Goal: Task Accomplishment & Management: Use online tool/utility

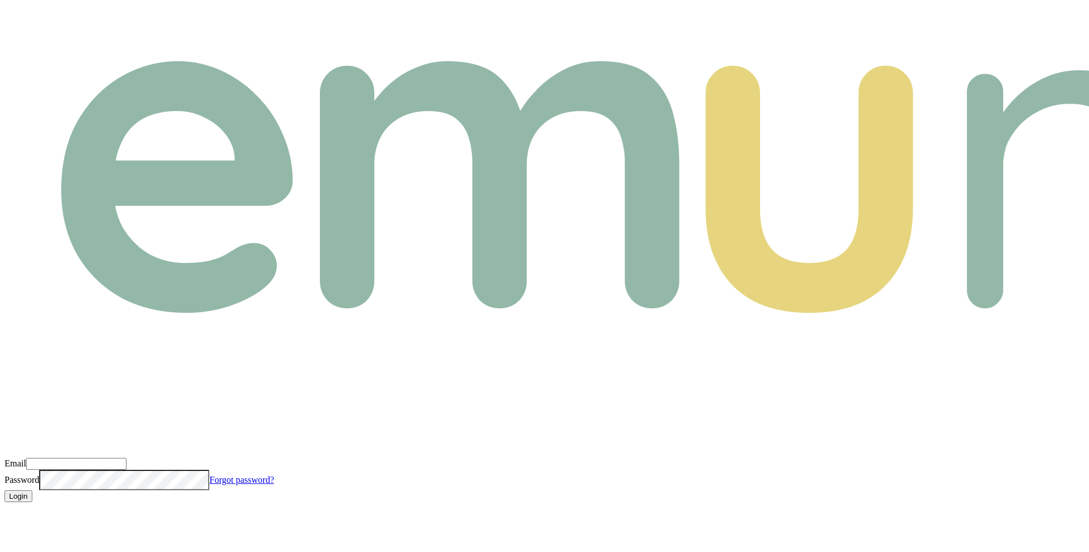
click at [126, 458] on input "Email" at bounding box center [76, 464] width 100 height 12
click at [5, 511] on com-1password-button at bounding box center [5, 511] width 0 height 0
type input "m@emumoney.com.au"
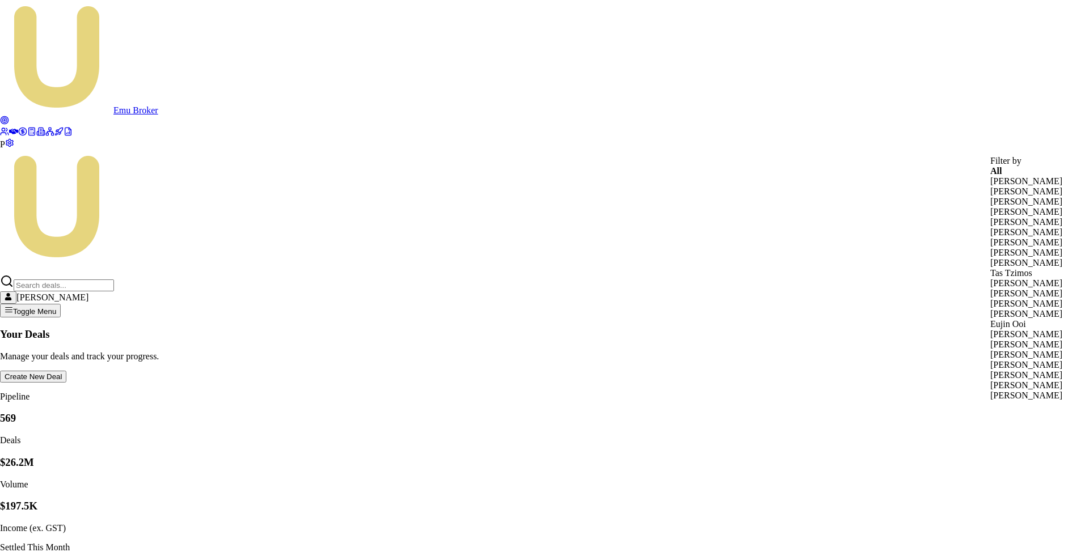
click at [1020, 319] on div "Erin Shield" at bounding box center [1026, 314] width 72 height 10
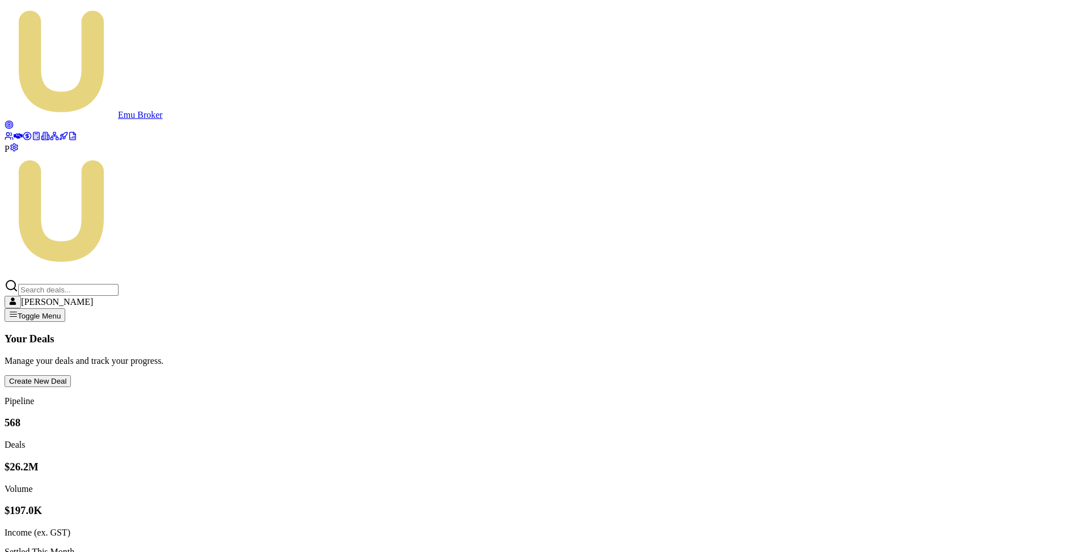
click at [10, 154] on span "P" at bounding box center [7, 149] width 5 height 10
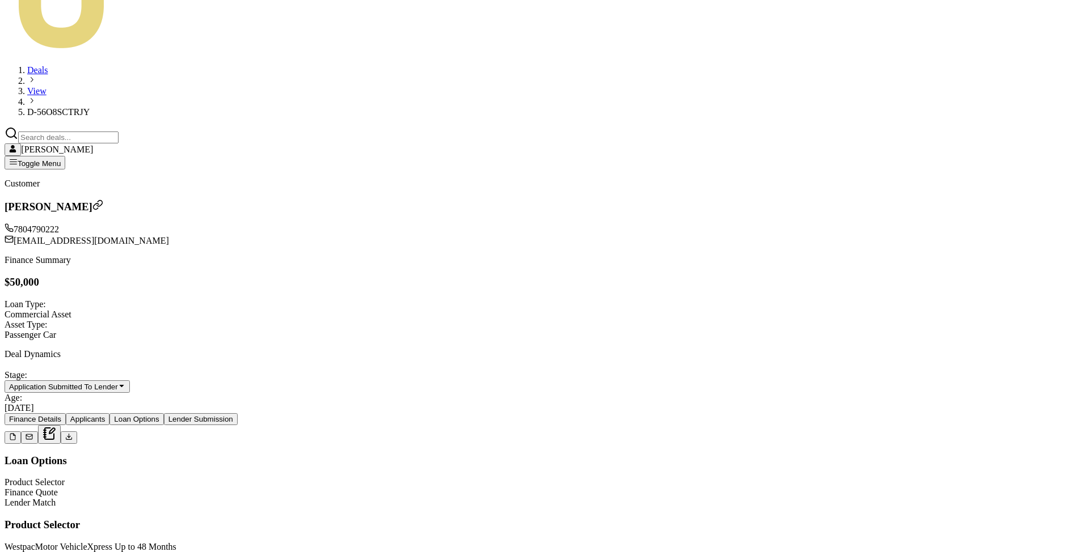
scroll to position [217, 0]
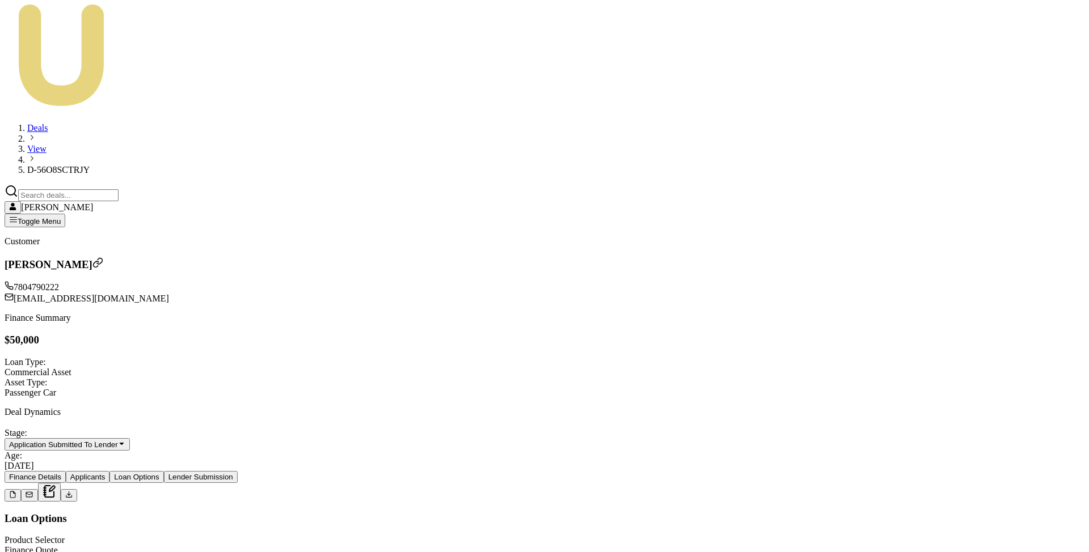
scroll to position [193, 0]
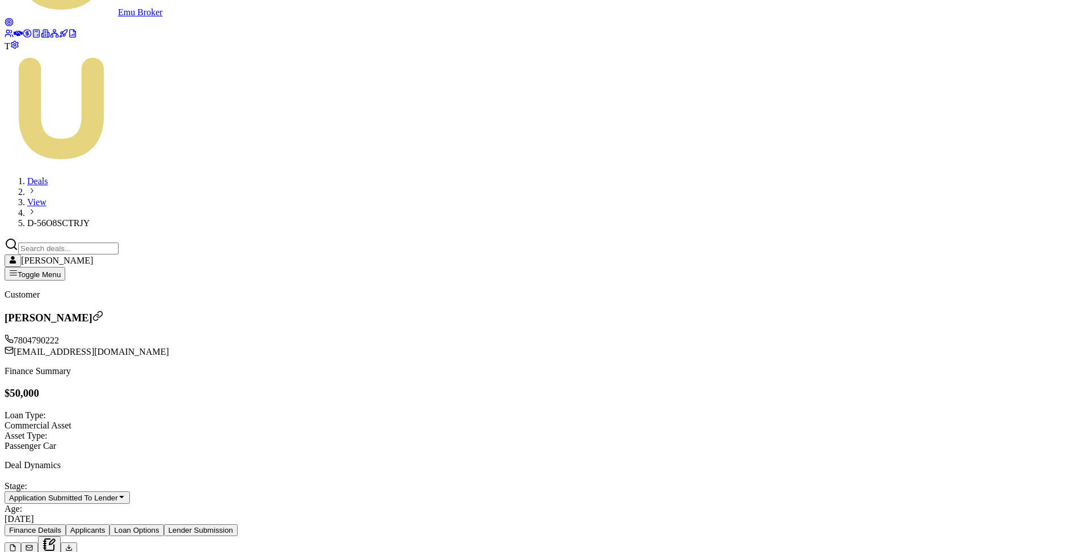
scroll to position [119, 0]
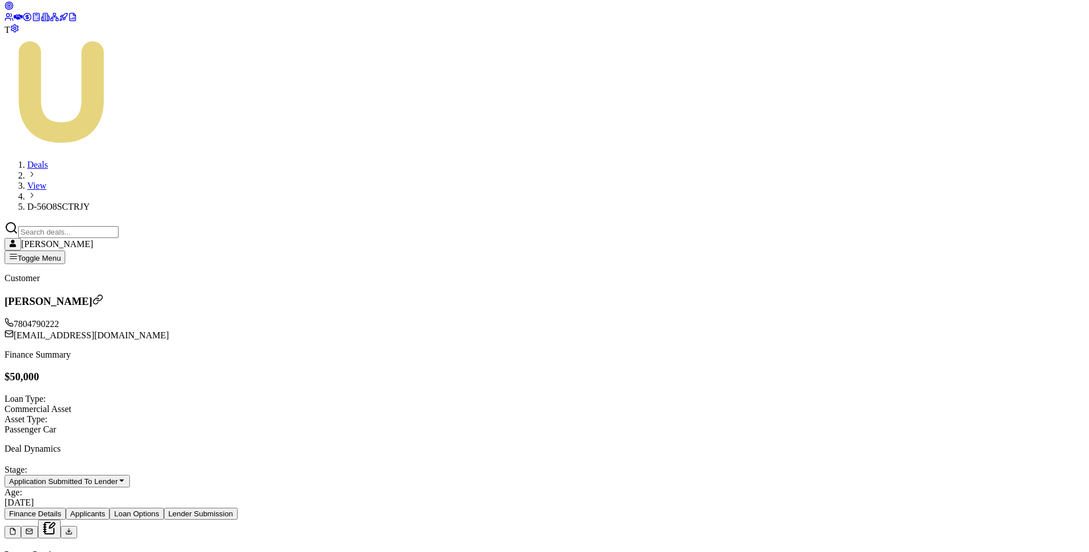
type input "5"
type input "$0.00"
type input "5000"
type input "$3,500.00"
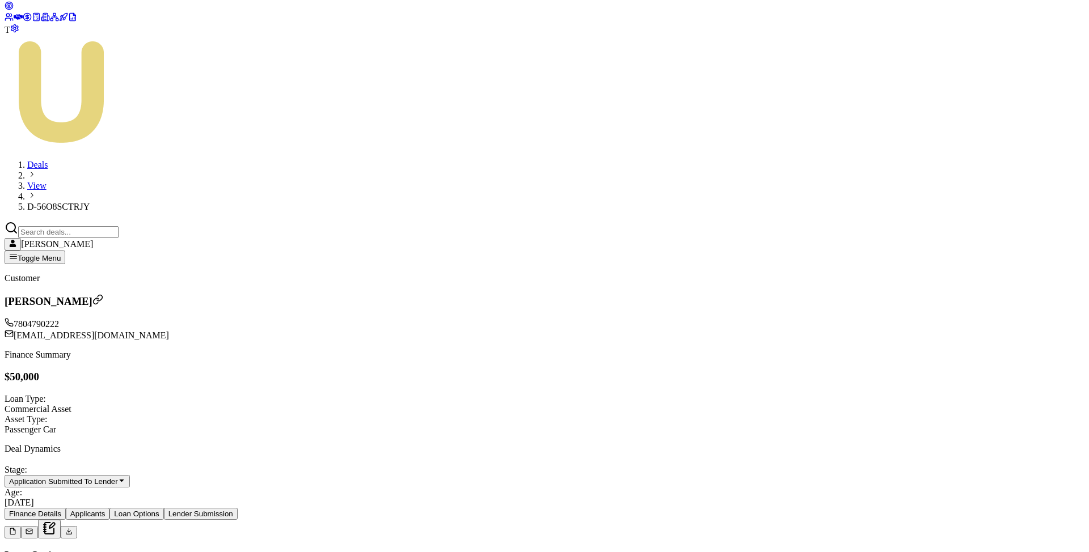
type input "$80.00"
type input "50000"
type input "$48,500.00"
type input "$1,880.00"
type input "$50,000.00"
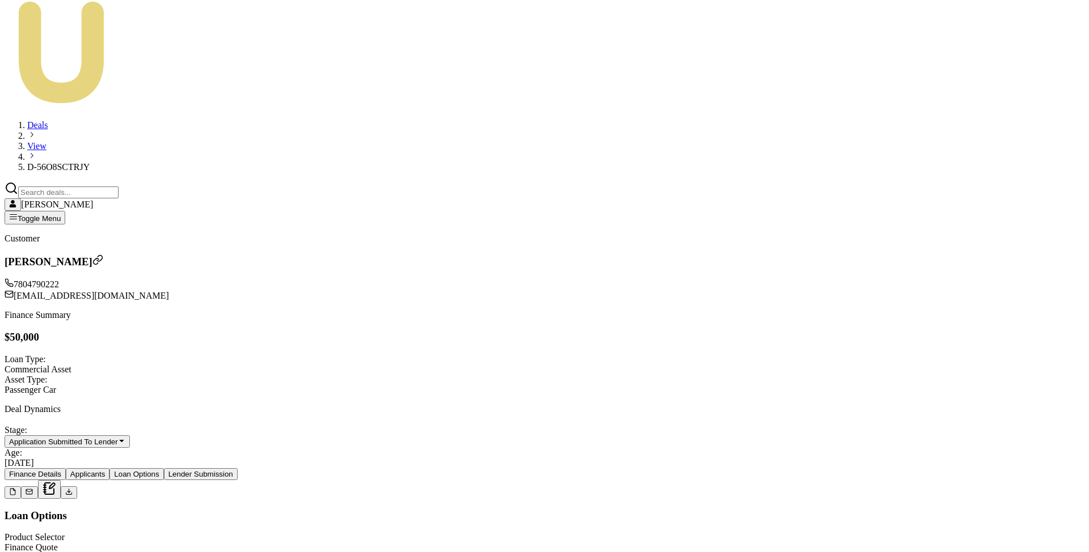
scroll to position [188, 0]
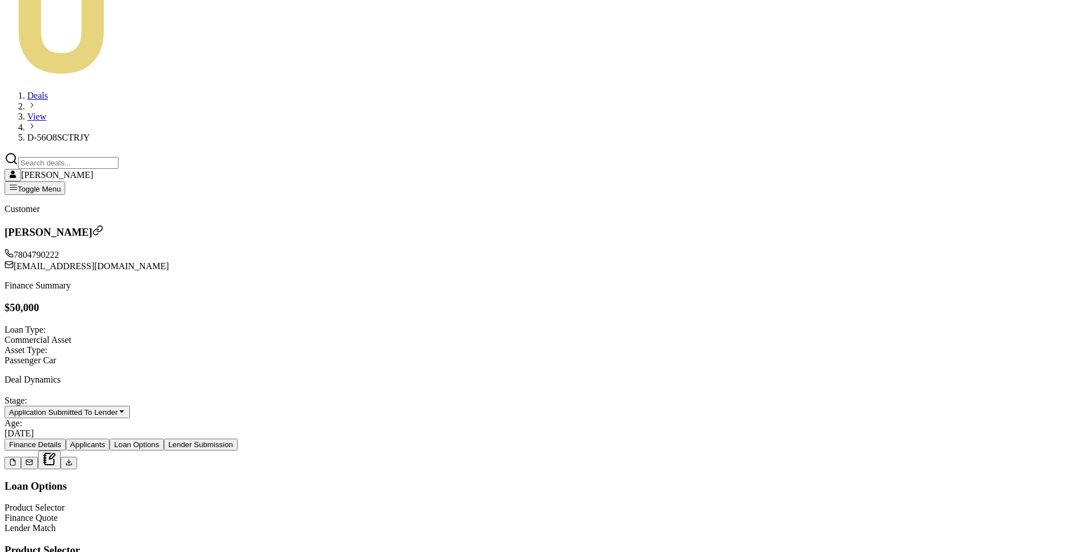
type input "5"
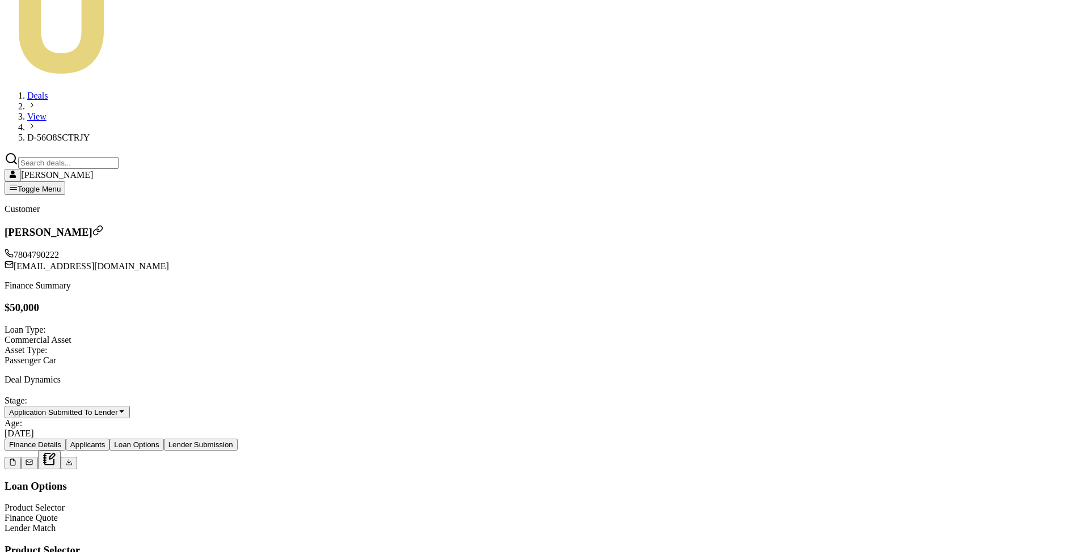
type input "-$59.80"
type input "50"
type input "-$58.00"
type input "500"
type input "-$40.00"
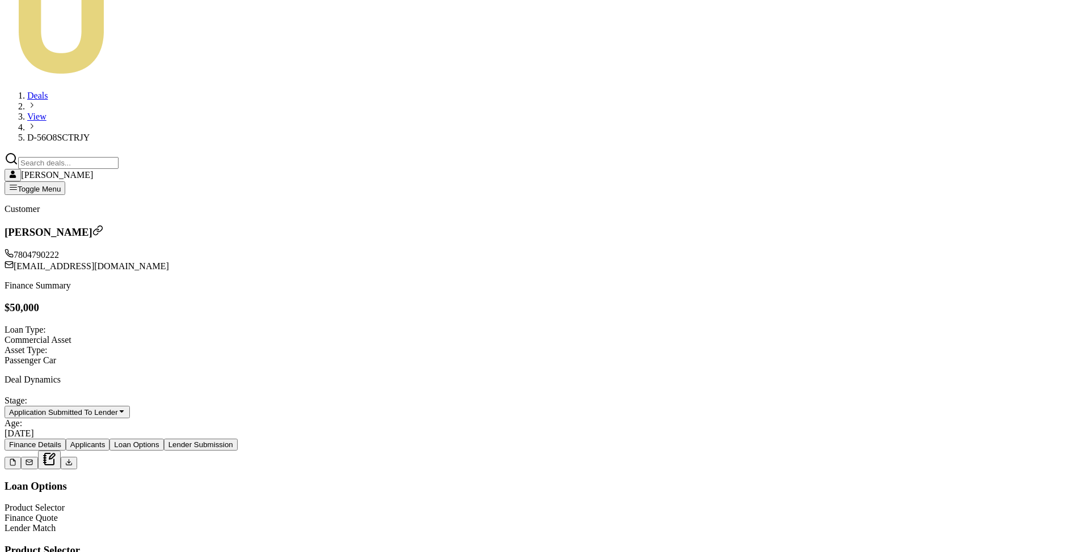
type input "5000"
type input "$140.00"
type input "50000"
type input "$1,940.00"
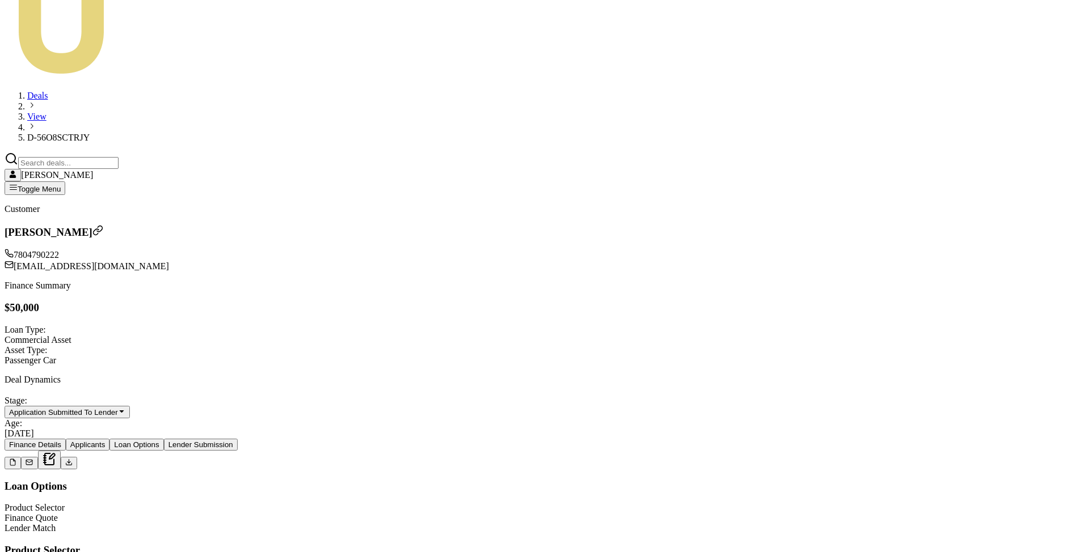
type input "4"
type input "-$59.84"
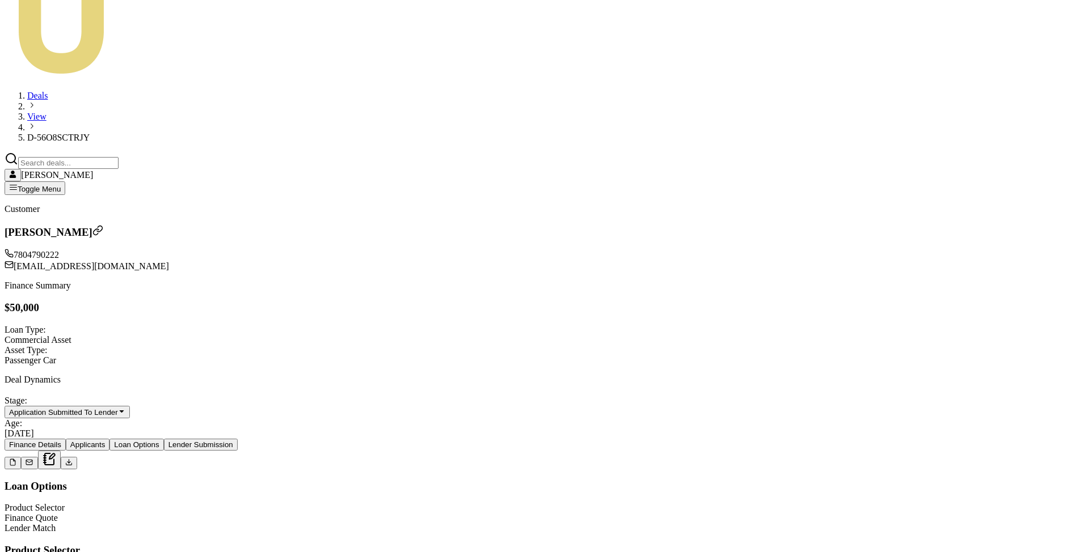
type input "40"
type input "-$58.40"
type input "400"
type input "-$44.00"
type input "4000"
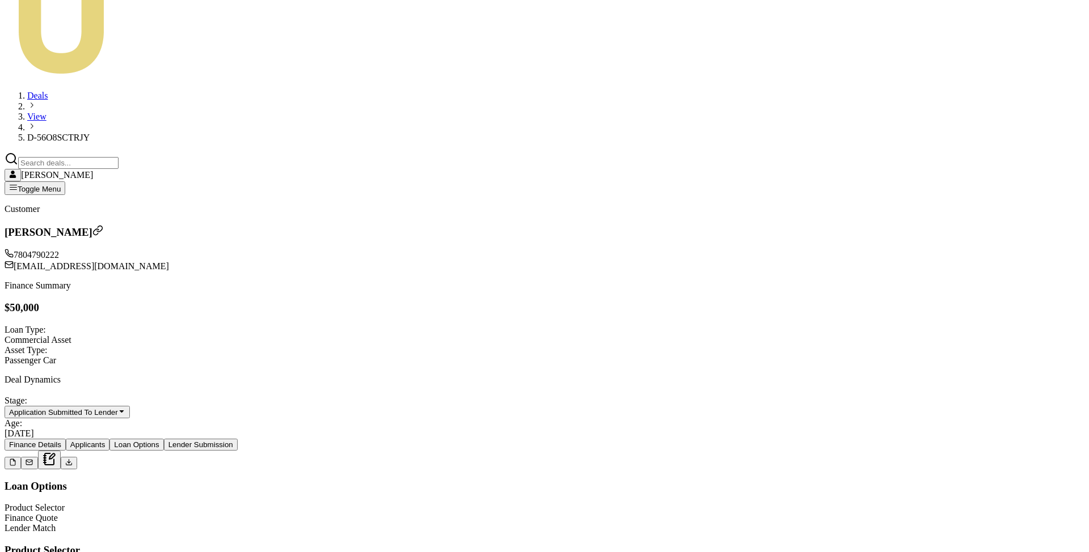
type input "$100.00"
type input "40000"
type input "$1,540.00"
type input "$40,000.00"
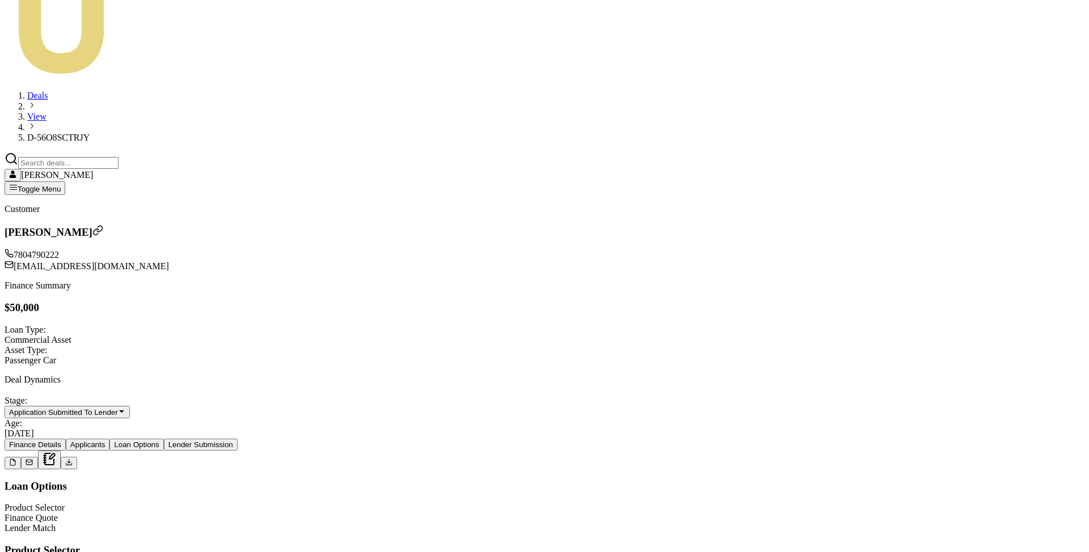
type input "1500"
type input "$49,998.00"
type input "2"
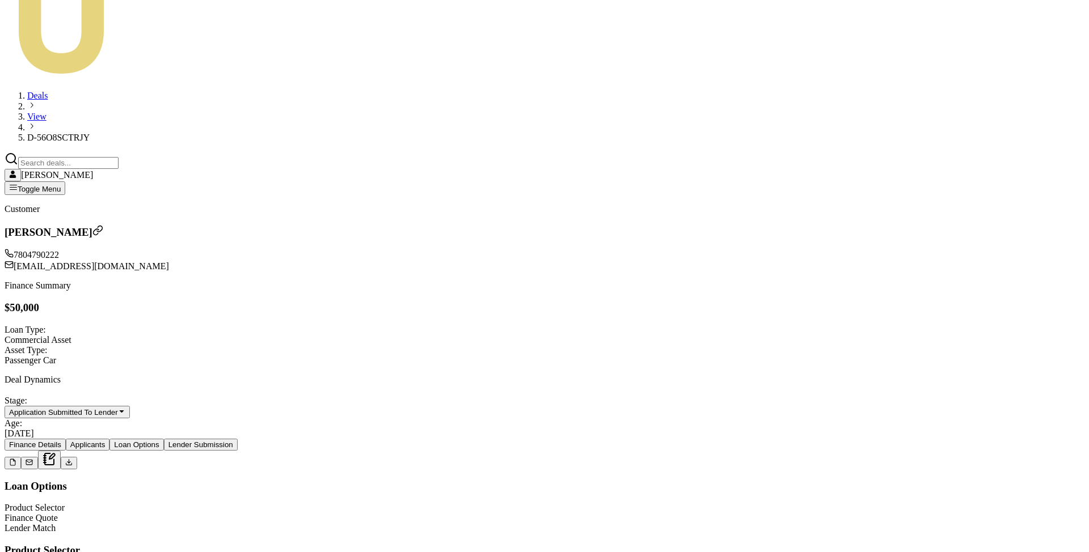
type input "$1,999.84"
type input "$49,980.00"
type input "20"
type input "$1,998.40"
type input "$49,800.00"
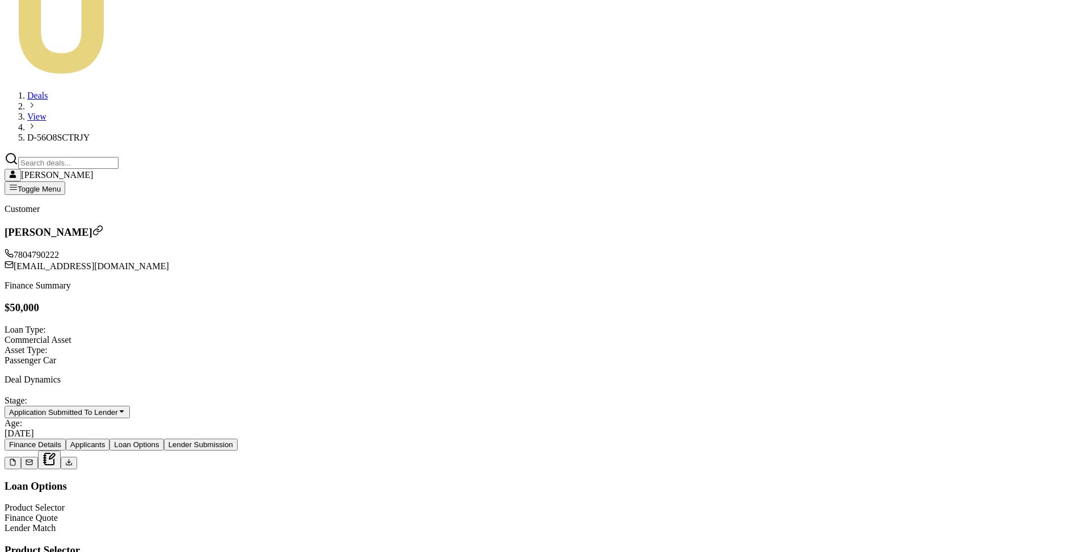
type input "200"
type input "$1,984.00"
type input "$48,000.00"
type input "2000"
type input "$1,840.00"
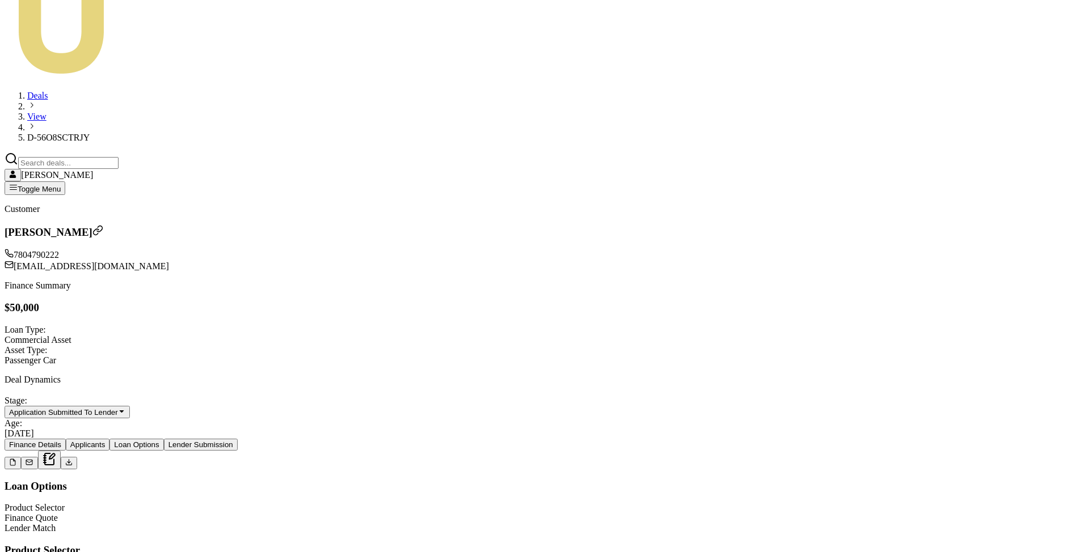
type input "$2,000.00"
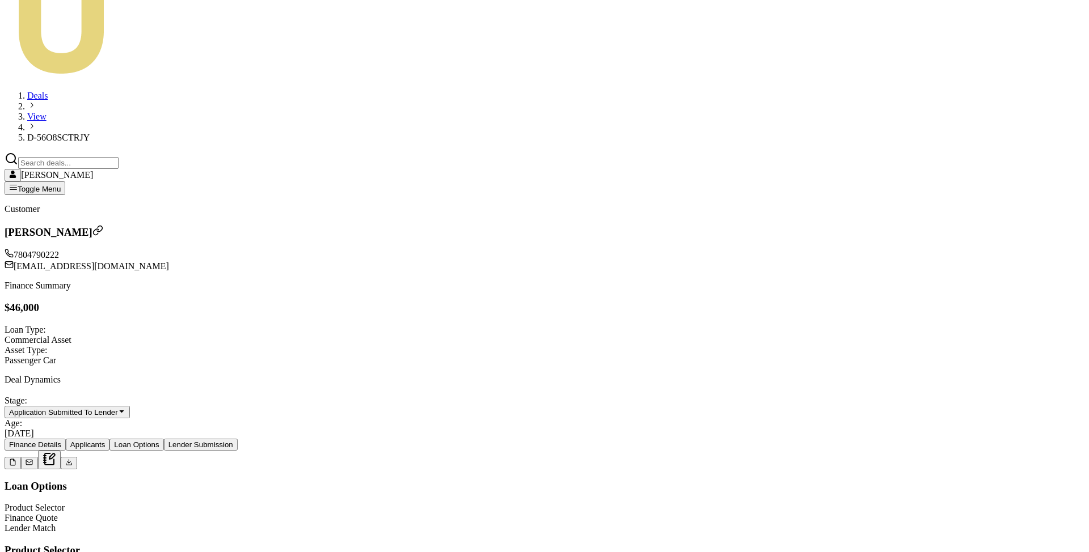
type input "2000"
type input "$45,996.00"
type input "4"
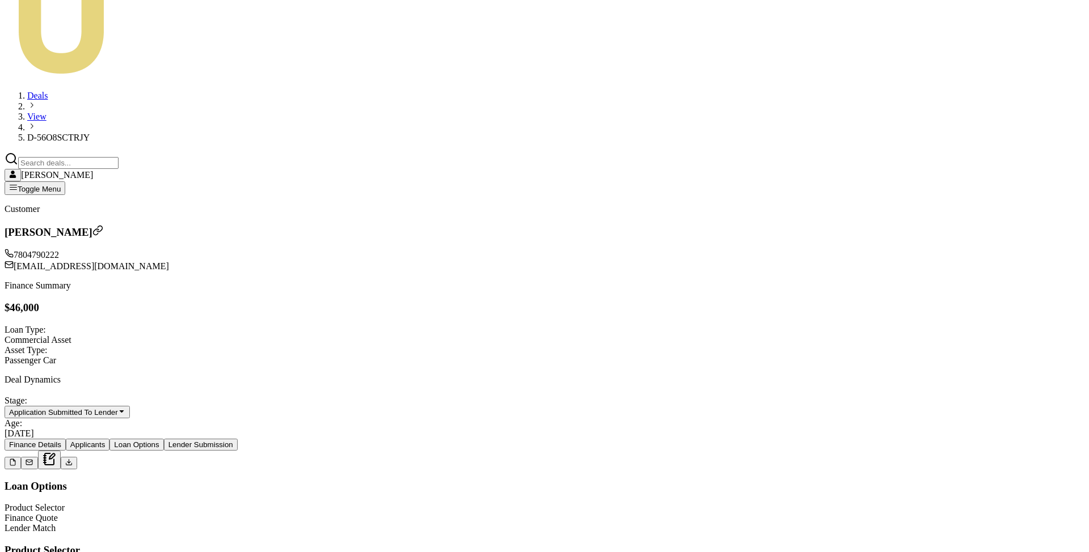
type input "$1,839.68"
type input "$45,960.00"
type input "40"
type input "$1,836.80"
type input "400"
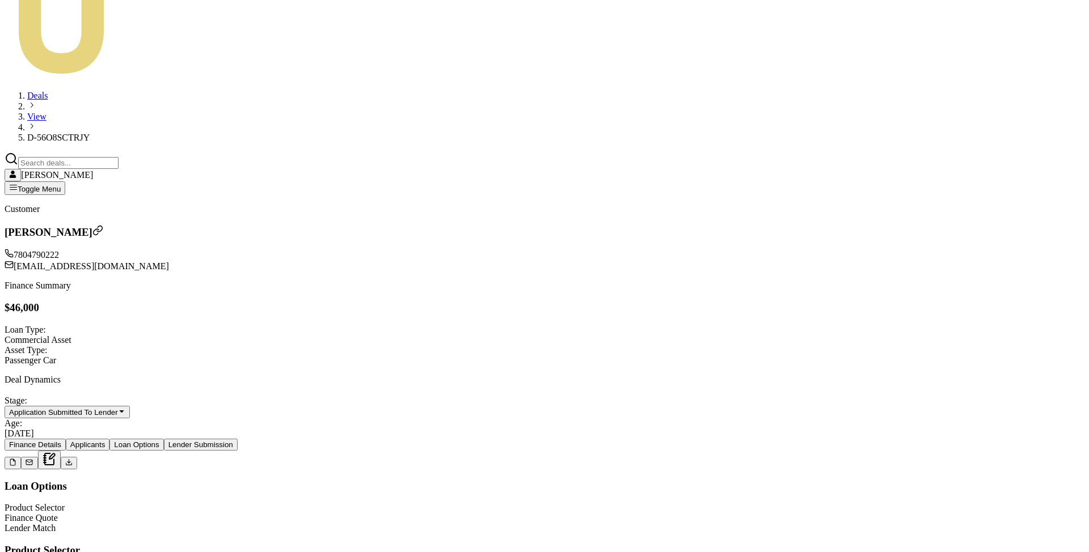
type input "$45,600.00"
type input "$1,808.00"
type input "$42,000.00"
type input "4000"
type input "$1,520.00"
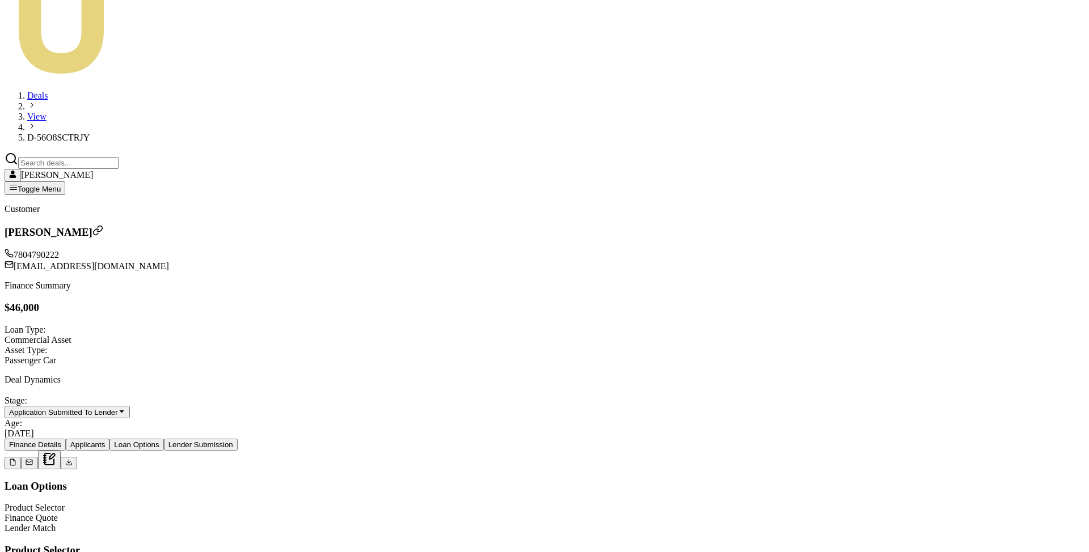
type input "$4,000.00"
type input "$46,000.00"
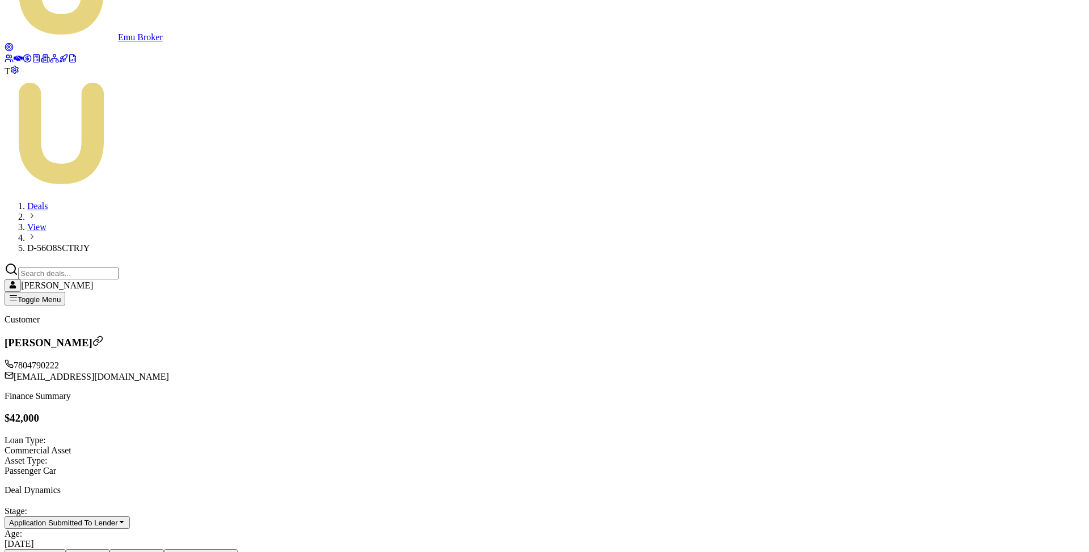
scroll to position [84, 0]
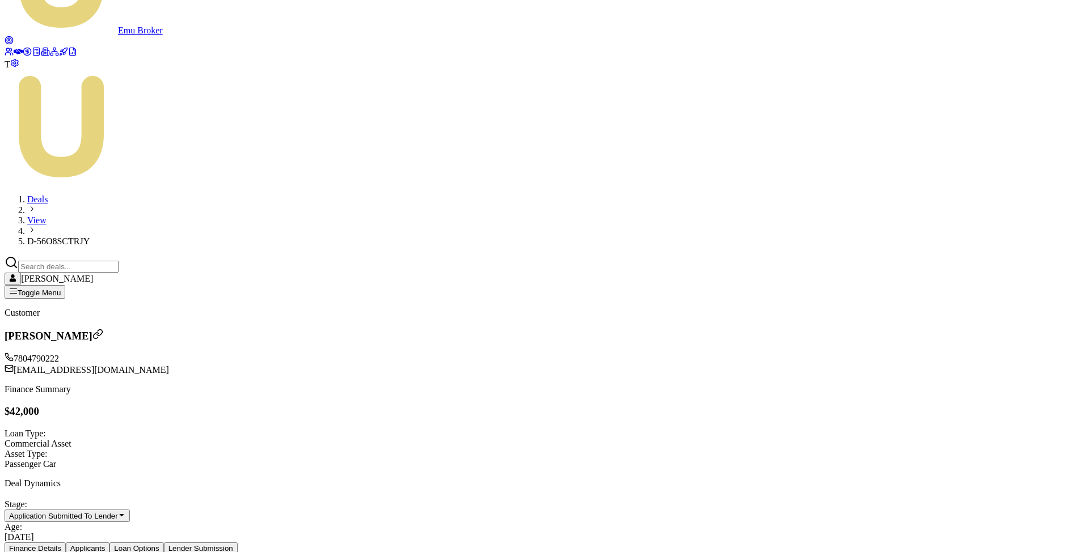
type input "4"
type input "$0.00"
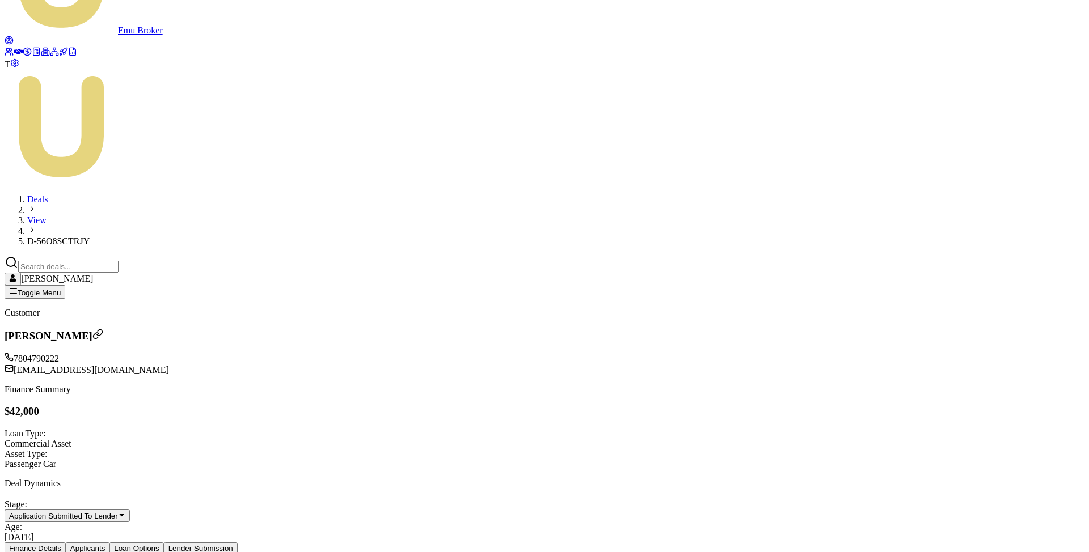
type input "$1,520.00"
type input "4800"
type input "$800.00"
type input "-$128.00"
type input "48000"
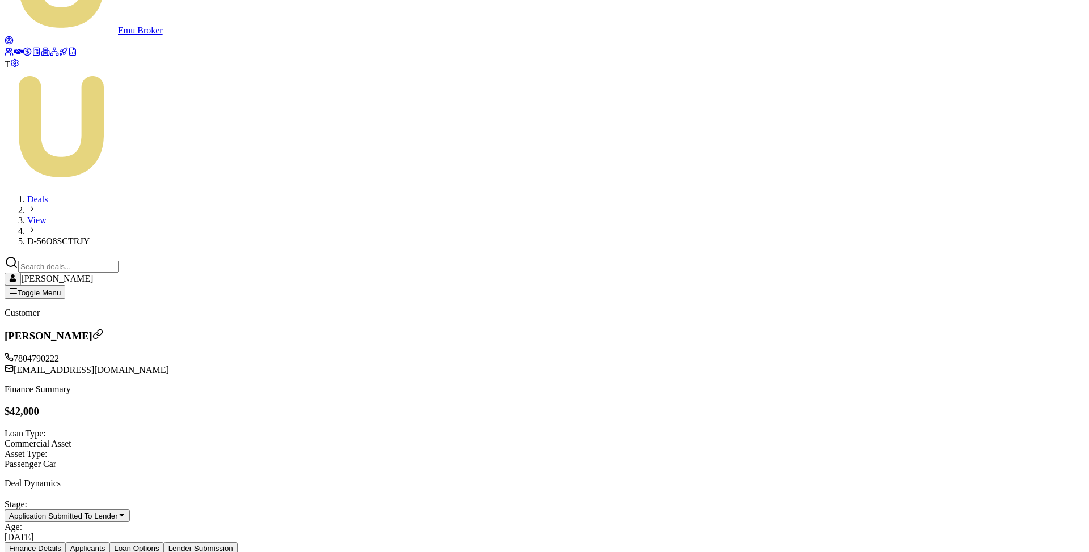
type input "$44,000.00"
type input "$1,600.00"
type input "$48,000.00"
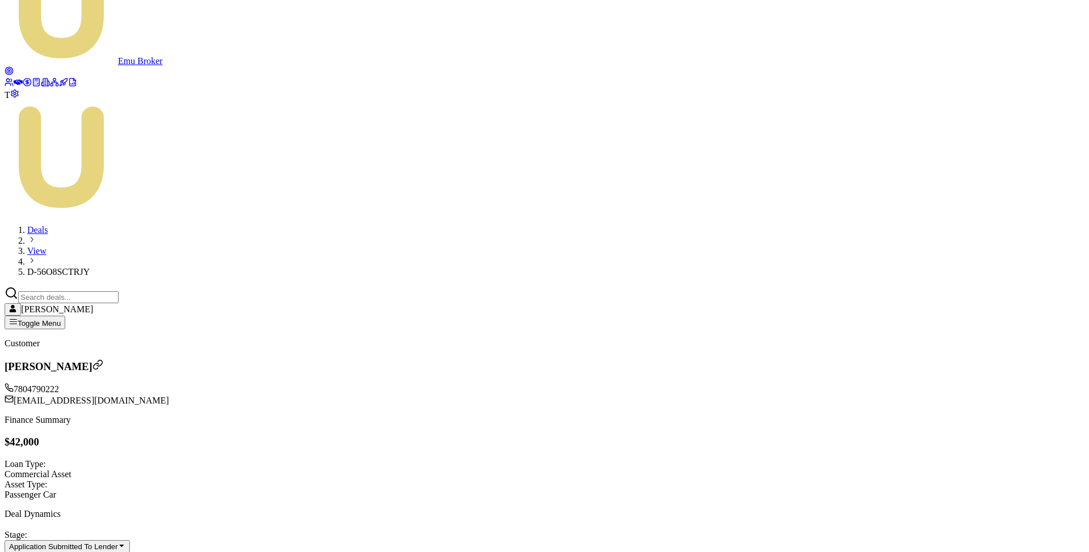
scroll to position [157, 0]
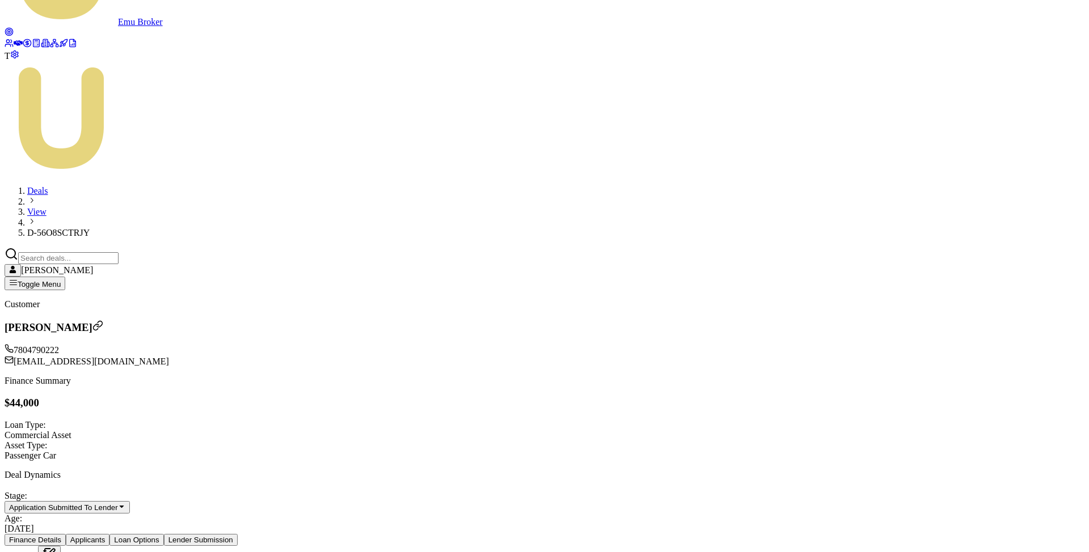
scroll to position [125, 0]
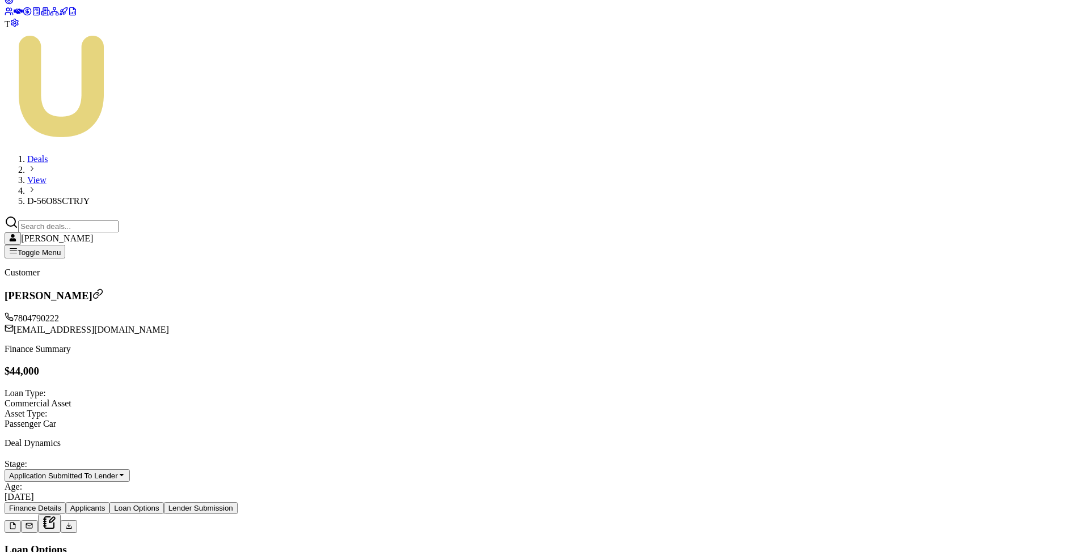
type input "5"
type input "$0.00"
type input "$1,600.00"
type input "5000"
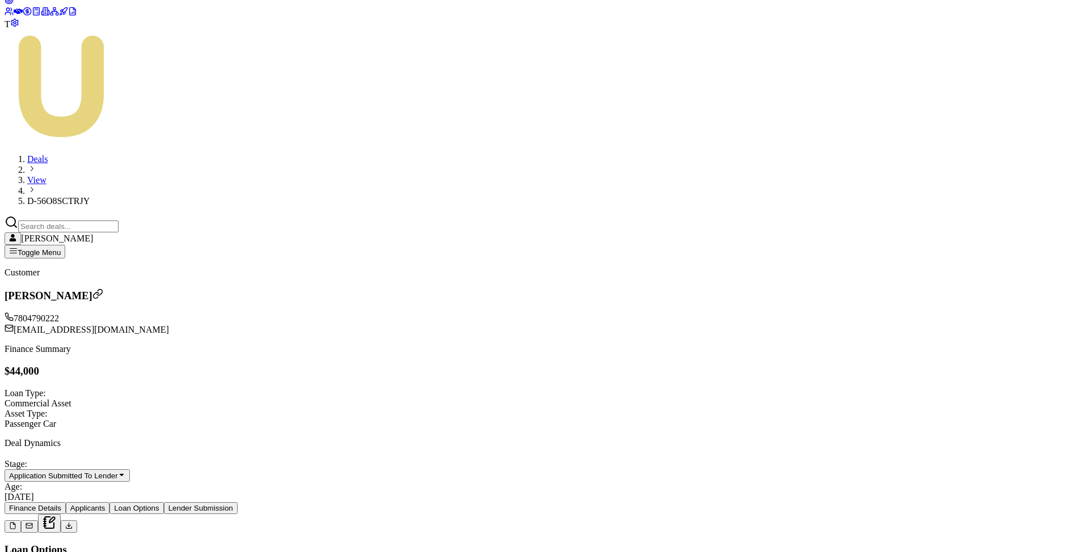
type input "$1,000.00"
type input "-$120.00"
type input "50000"
type input "$46,000.00"
type input "$1,680.00"
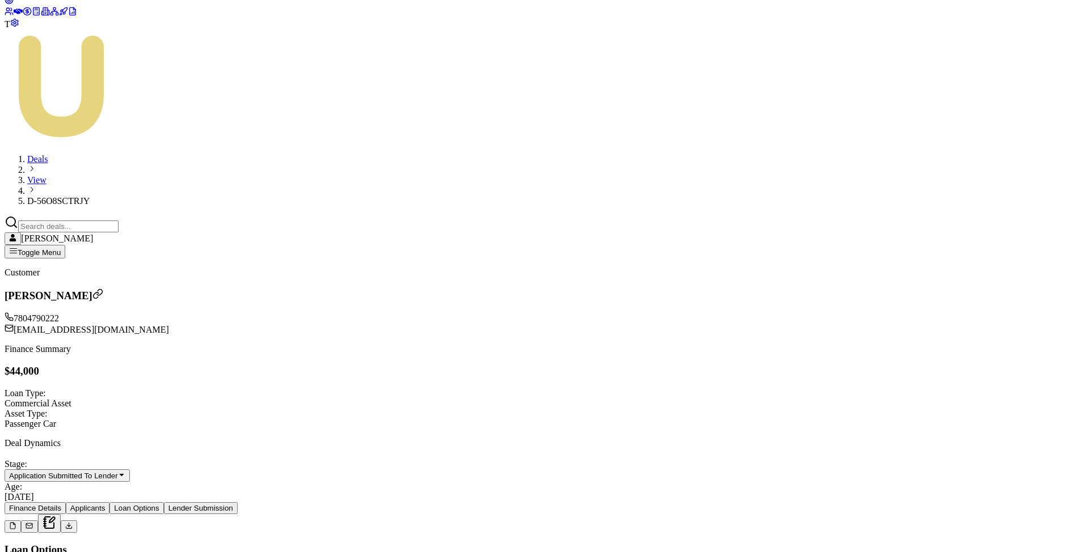
type input "500000"
type input "$496,000.00"
type input "$19,680.00"
type input "50000"
type input "$46,000.00"
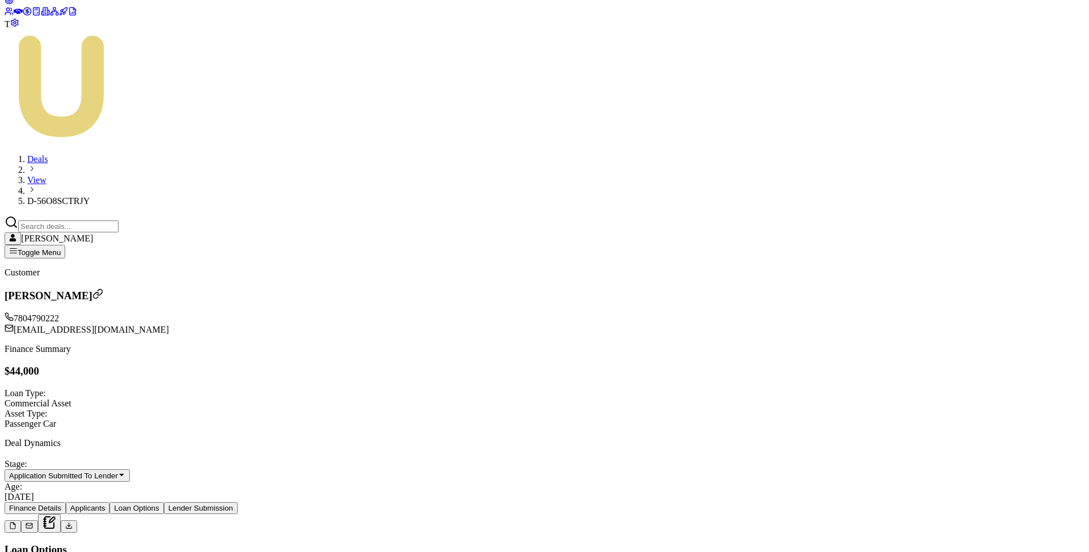
type input "$1,680.00"
type input "$50,000.00"
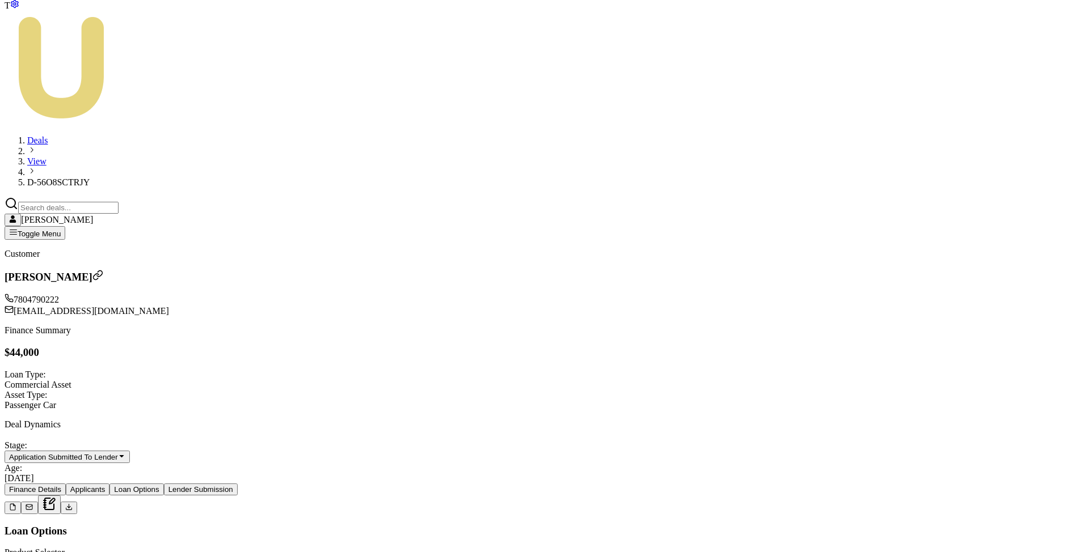
scroll to position [163, 0]
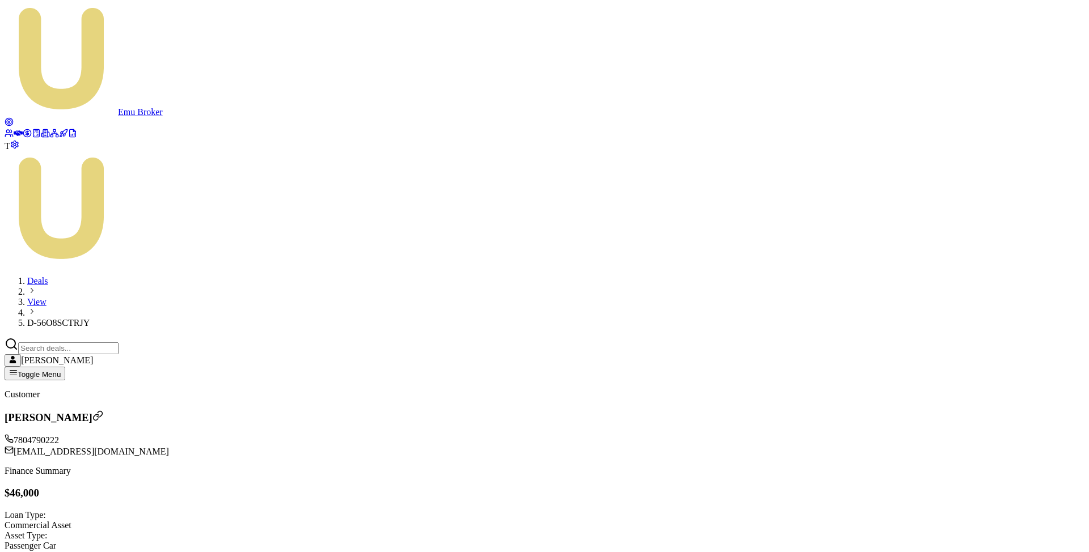
scroll to position [45, 0]
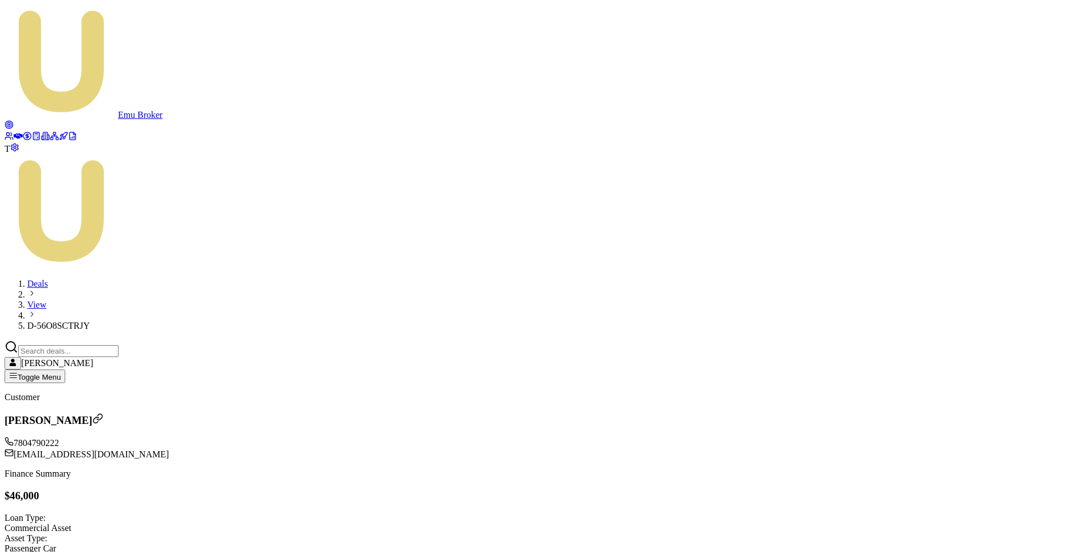
scroll to position [83, 0]
type input "5"
type input "$0.00"
type input "5200"
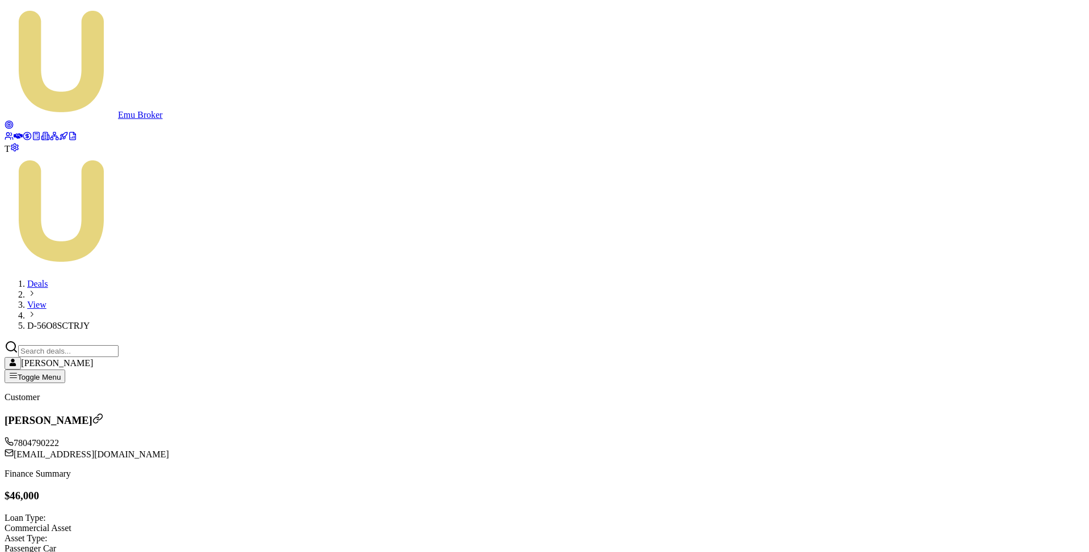
type input "$1,200.00"
type input "-$112.00"
type input "52000"
type input "$48,000.00"
type input "$1,760.00"
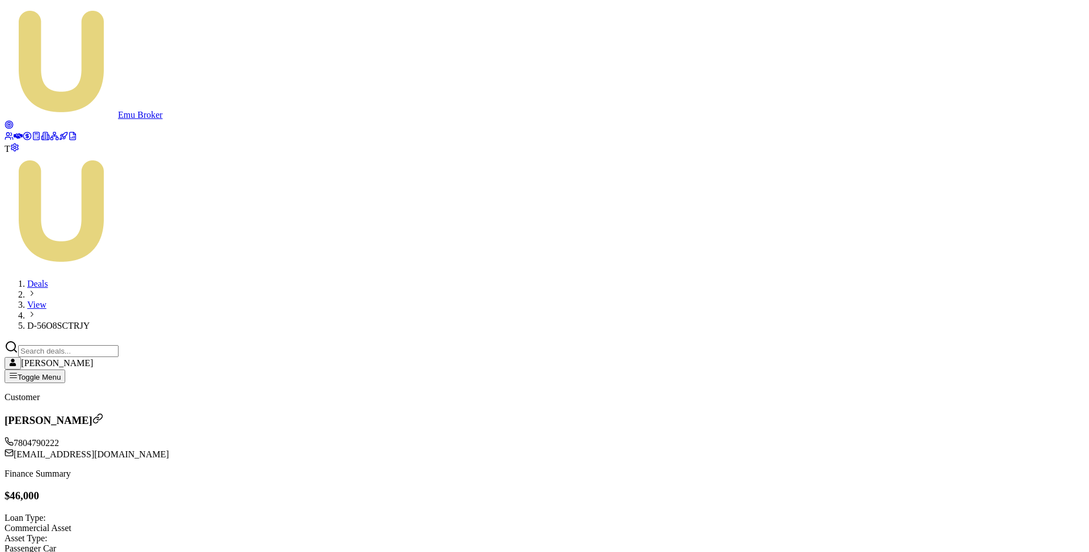
type input "$52,000.00"
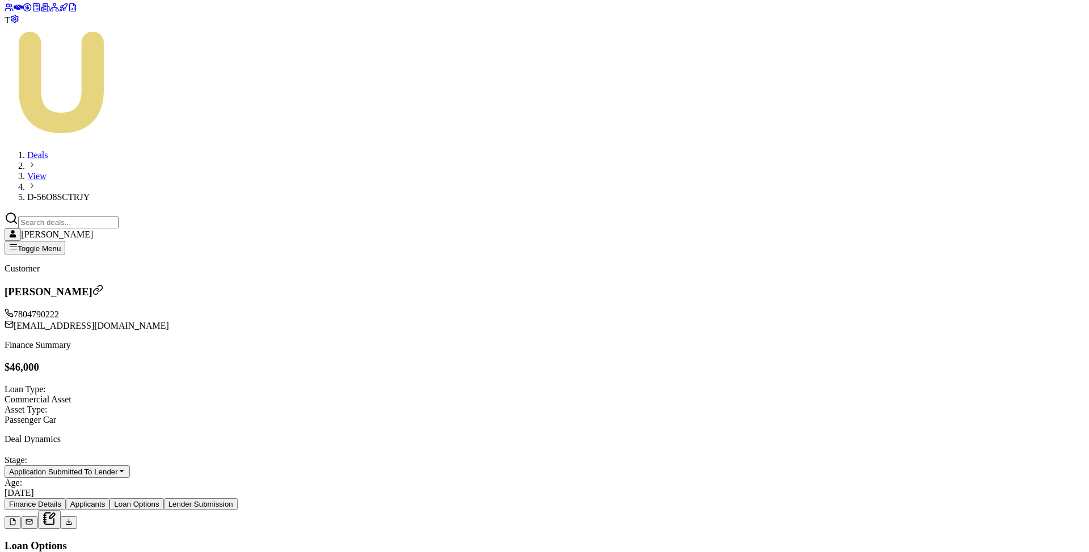
scroll to position [155, 0]
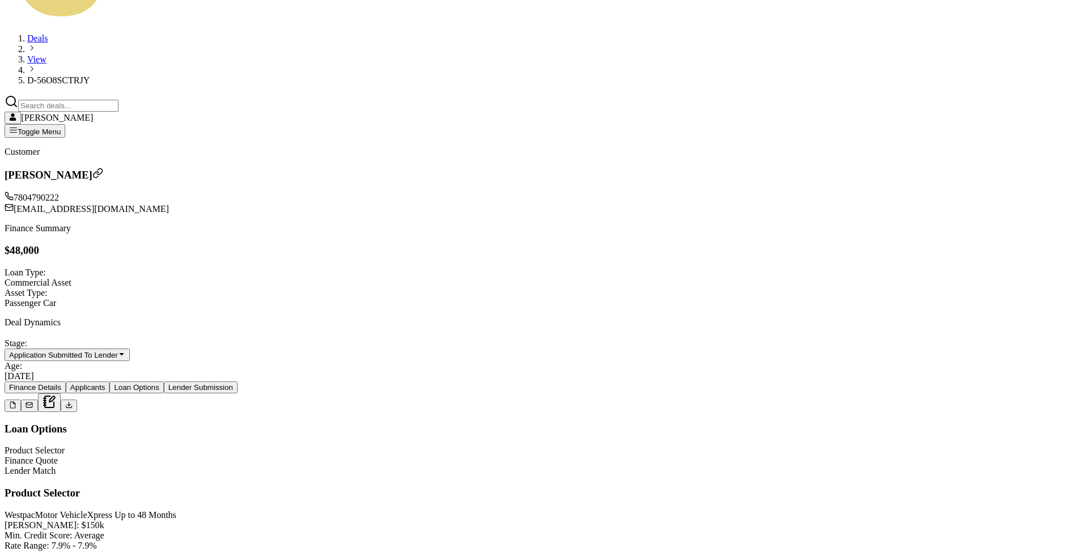
scroll to position [256, 0]
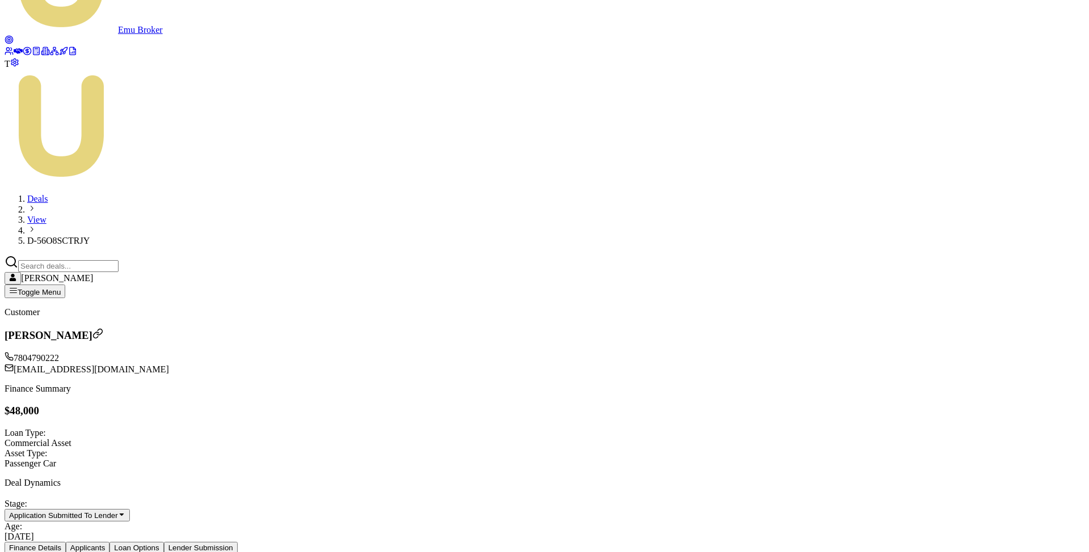
scroll to position [119, 0]
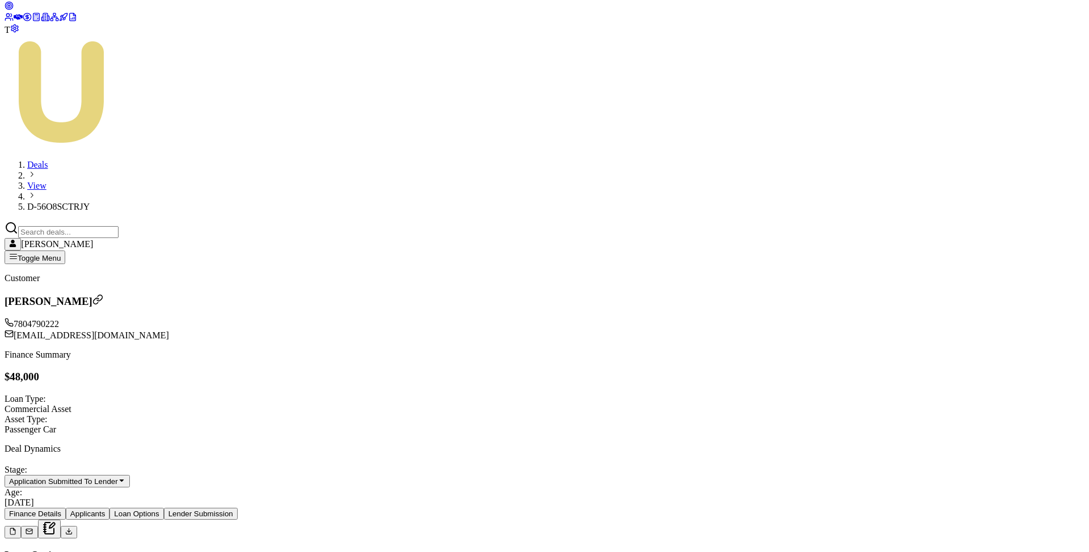
type input "5"
type input "$0.00"
type input "6000"
type input "$2,000.00"
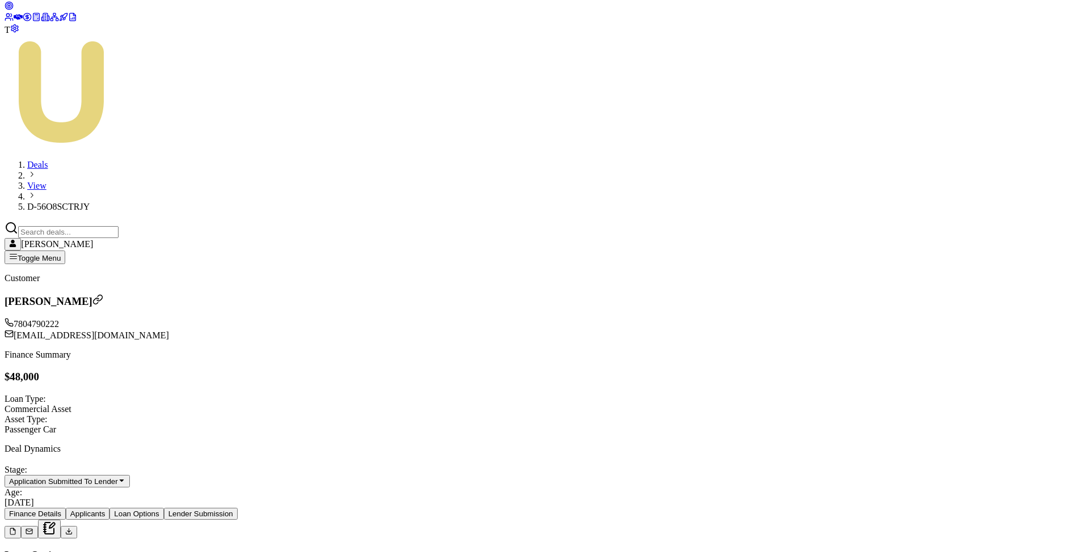
type input "-$80.00"
type input "60000"
type input "$56,000.00"
type input "$2,080.00"
type input "$60,000.00"
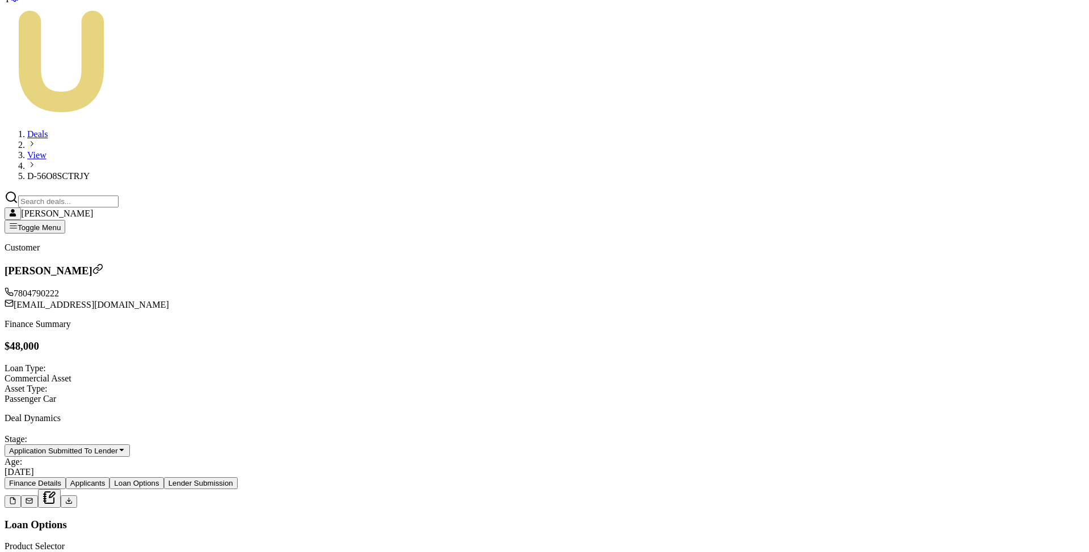
scroll to position [154, 0]
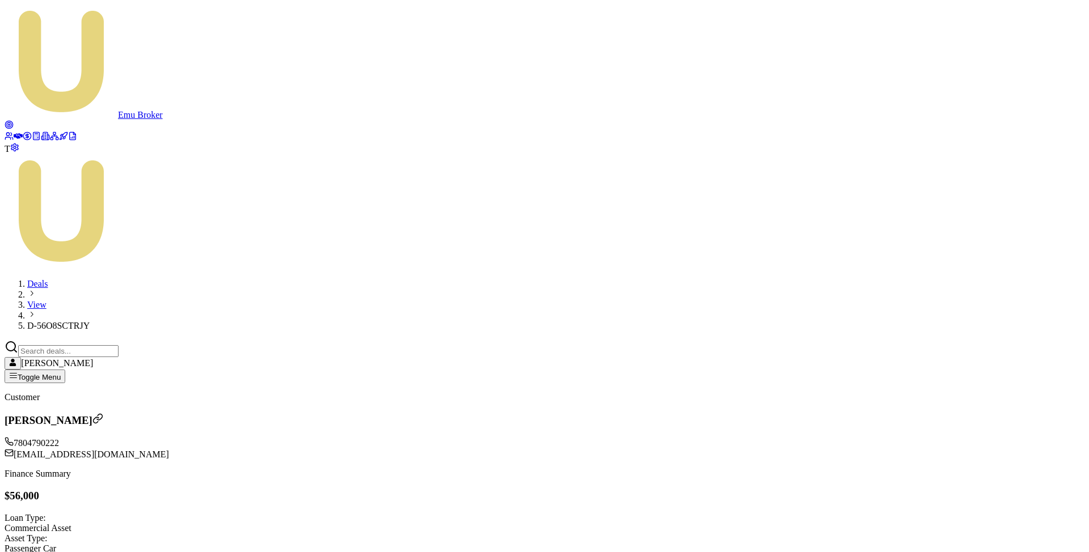
scroll to position [77, 0]
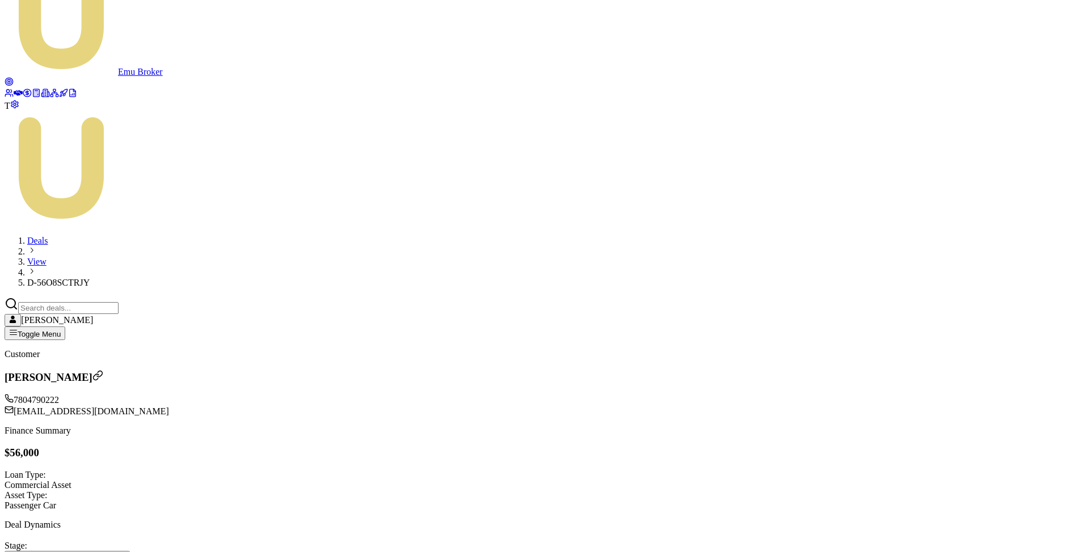
scroll to position [86, 0]
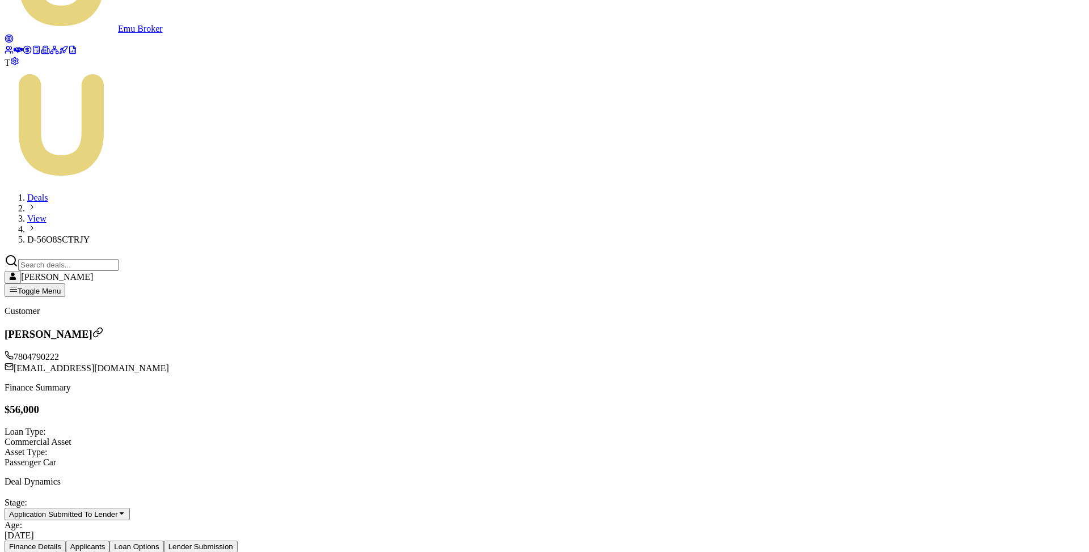
type input "5"
type input "$0.00"
type input "5000"
type input "$1,000.00"
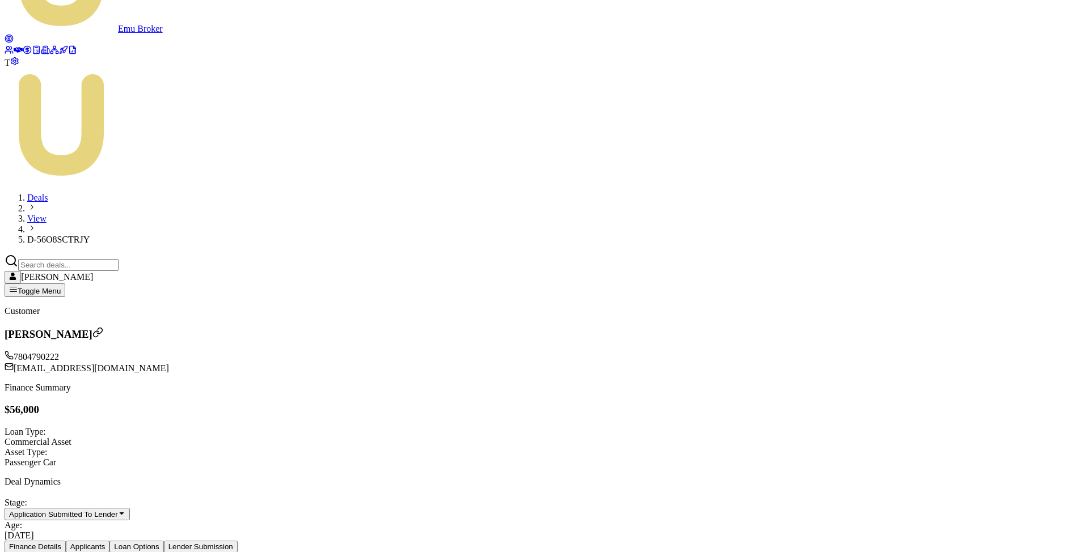
type input "-$120.00"
type input "50000"
type input "$46,000.00"
type input "$1,680.00"
type input "5000"
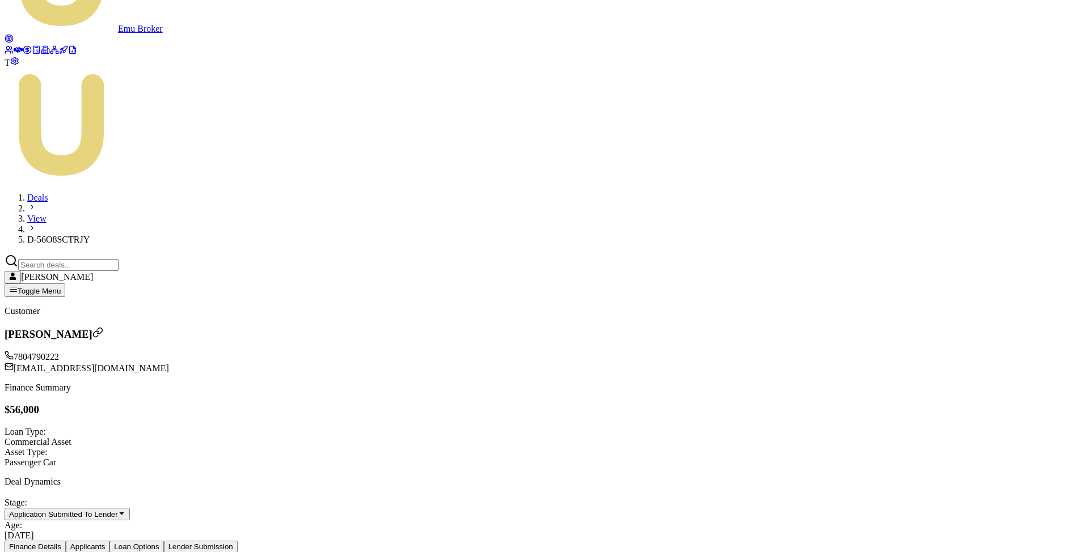
type input "$1,000.00"
type input "-$120.00"
type input "50000"
type input "$46,000.00"
type input "$1,680.00"
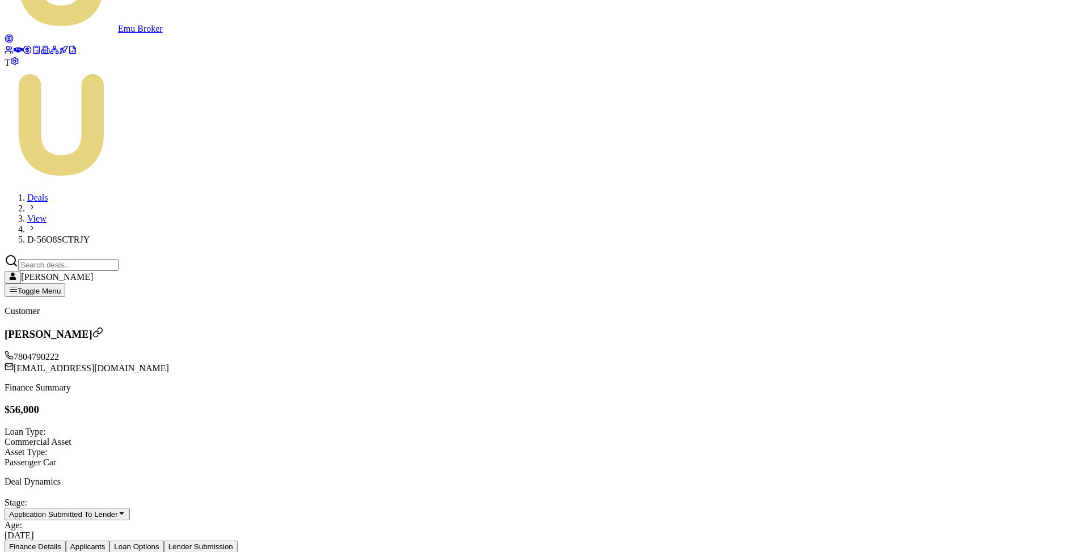
scroll to position [207, 0]
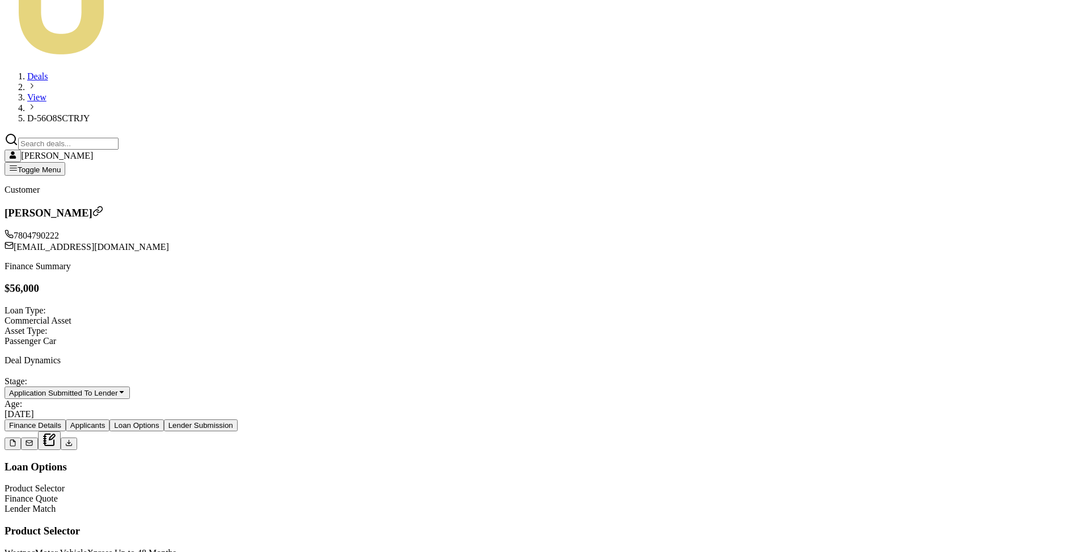
type input "$50,000.00"
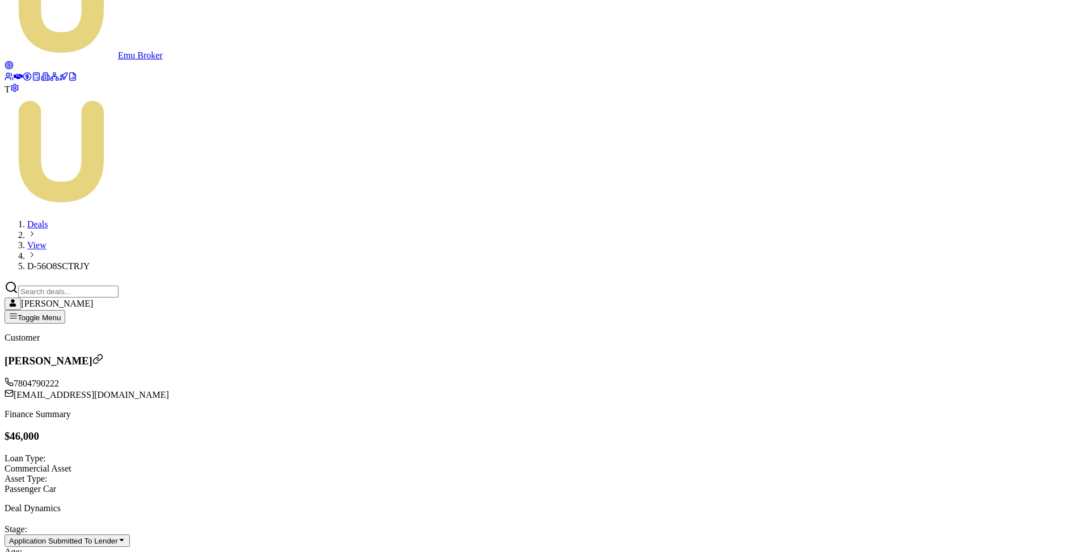
scroll to position [61, 0]
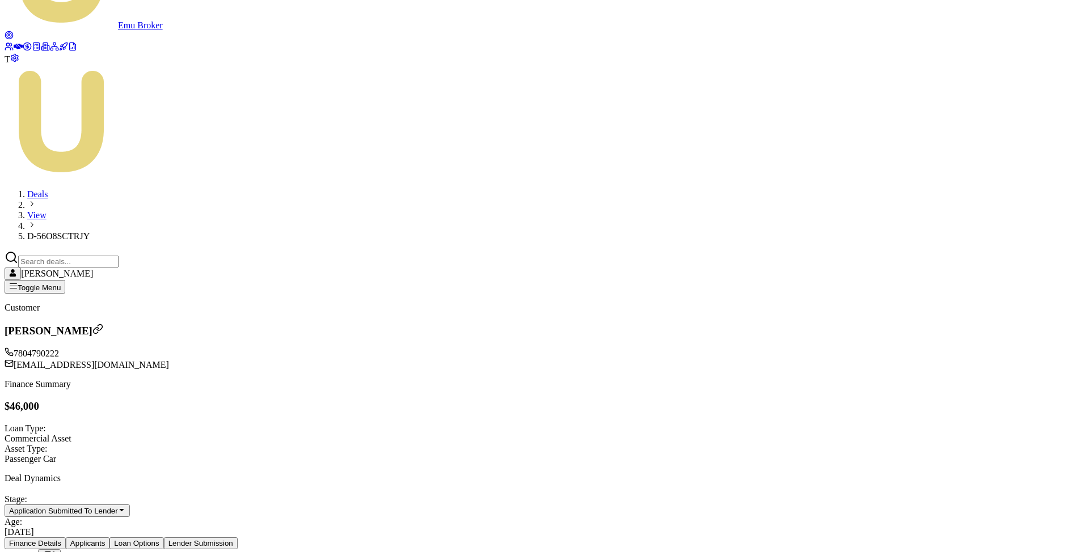
scroll to position [40, 0]
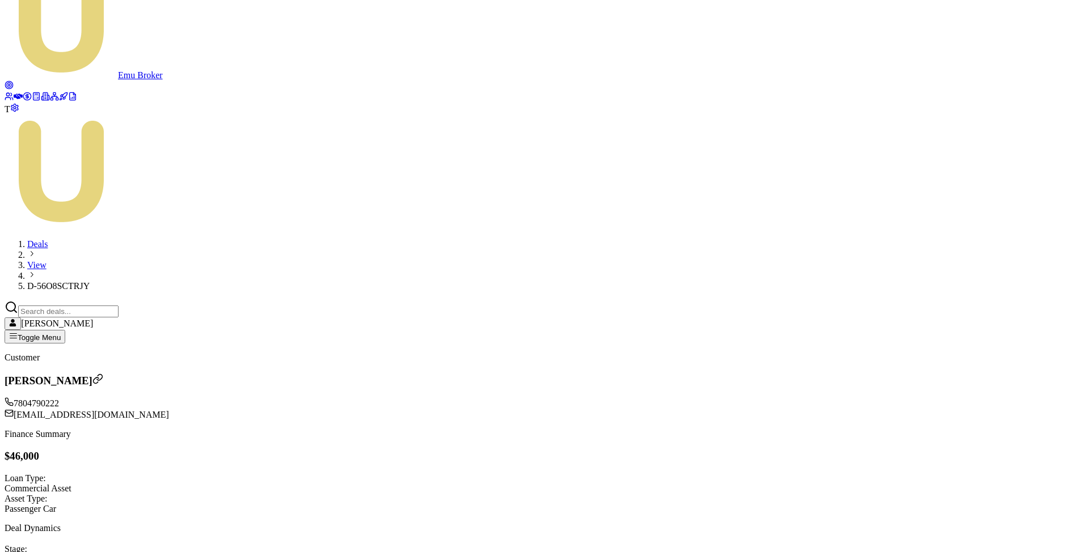
type input "1"
type input "$0.00"
type input "10000"
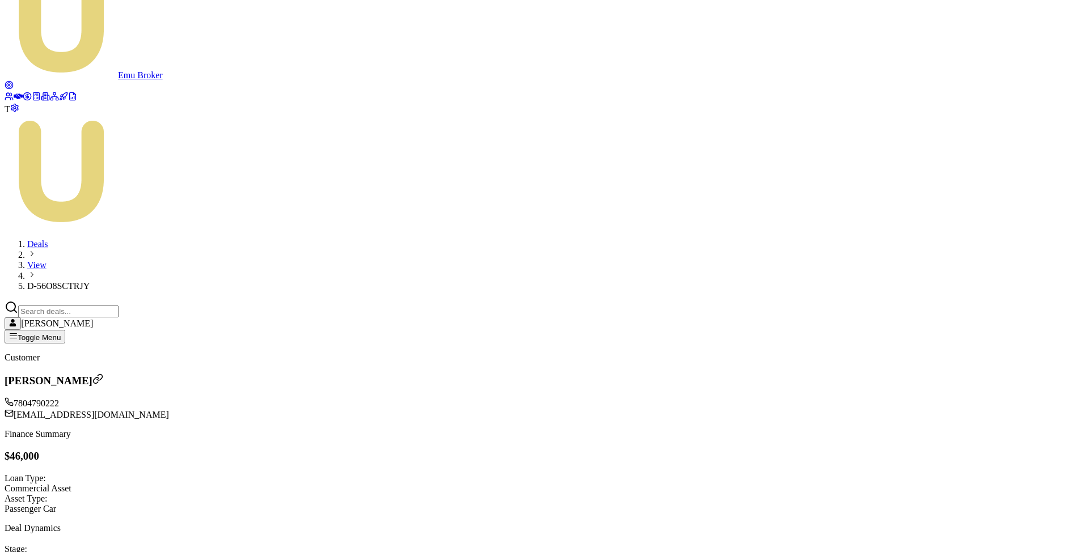
type input "$6,000.00"
type input "$80.00"
type input "100000"
type input "$96,000.00"
type input "$3,680.00"
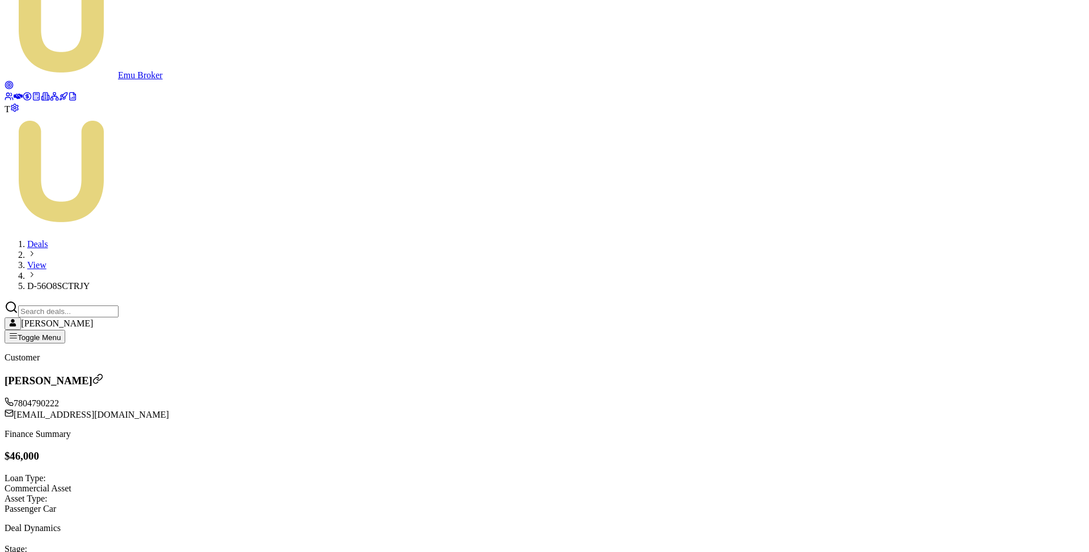
type input "$100,000.00"
type input "4000"
type input "$99,999.00"
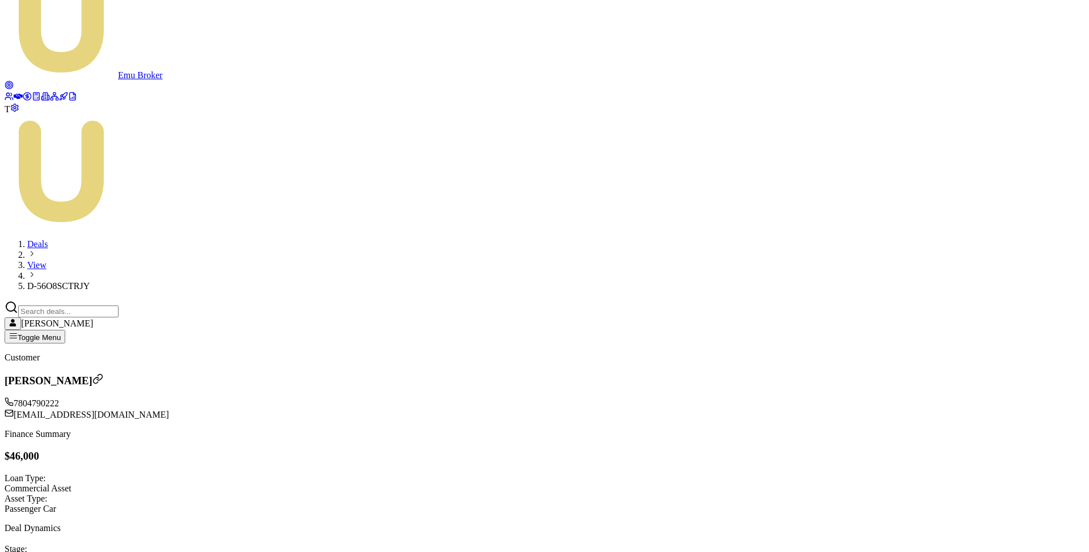
type input "1"
type input "$3,999.92"
type input "$99,990.00"
type input "10"
type input "$3,999.20"
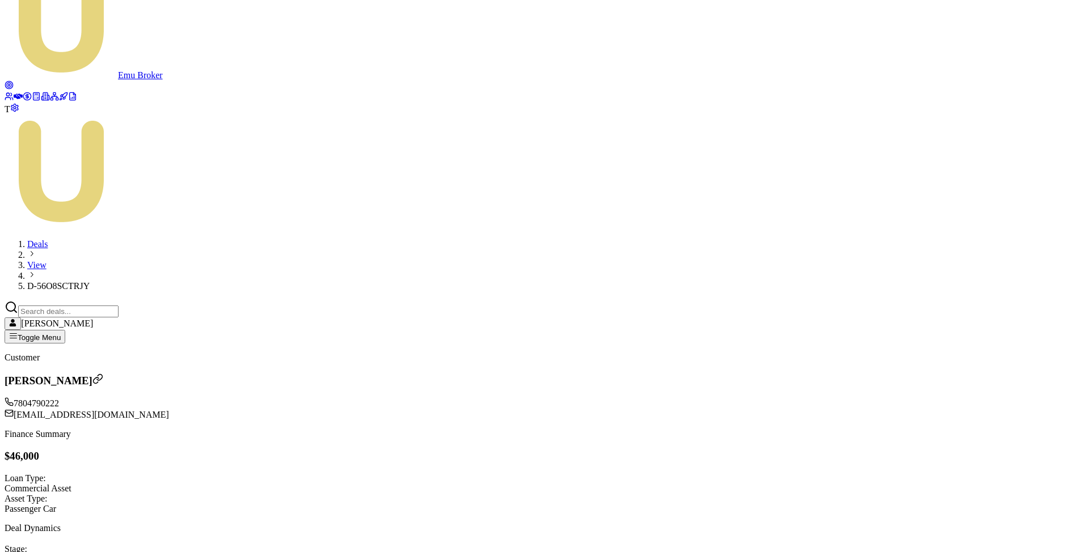
type input "$99,900.00"
type input "100"
type input "$3,992.00"
type input "$99,000.00"
type input "1000"
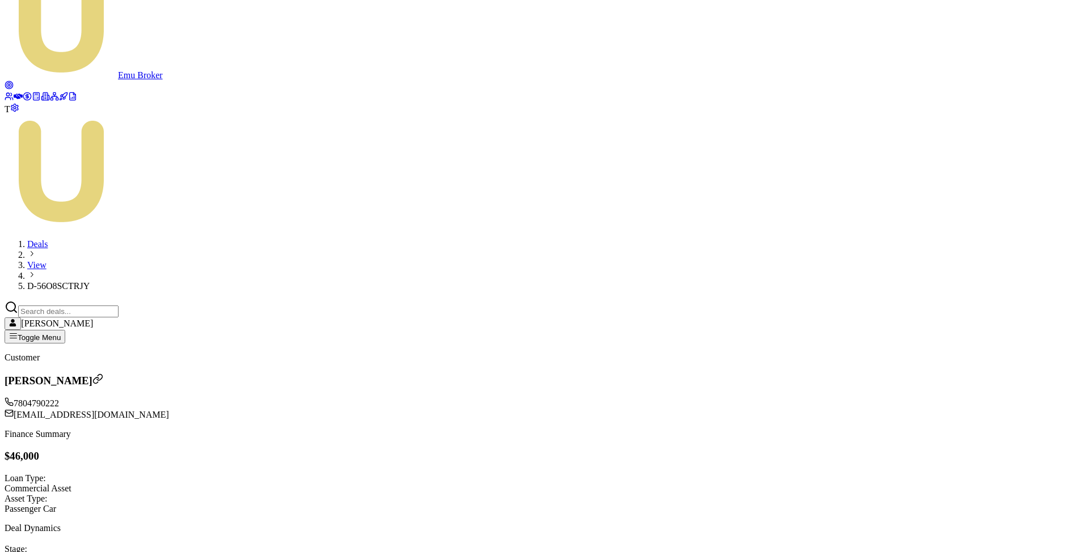
type input "$3,920.00"
type input "$90,000.00"
type input "10000"
type input "$3,200.00"
type input "$10,000.00"
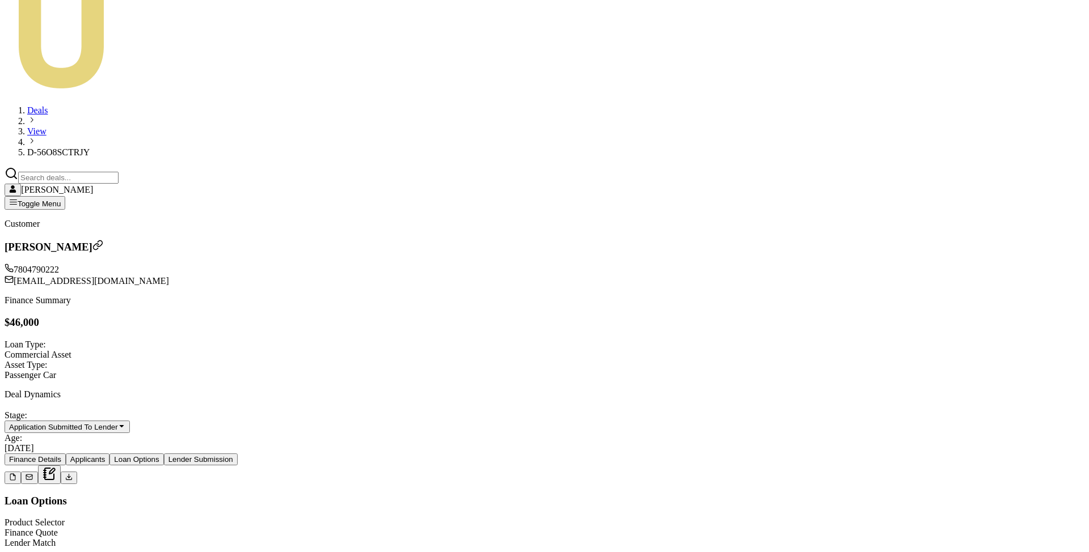
scroll to position [176, 0]
